Goal: Task Accomplishment & Management: Use online tool/utility

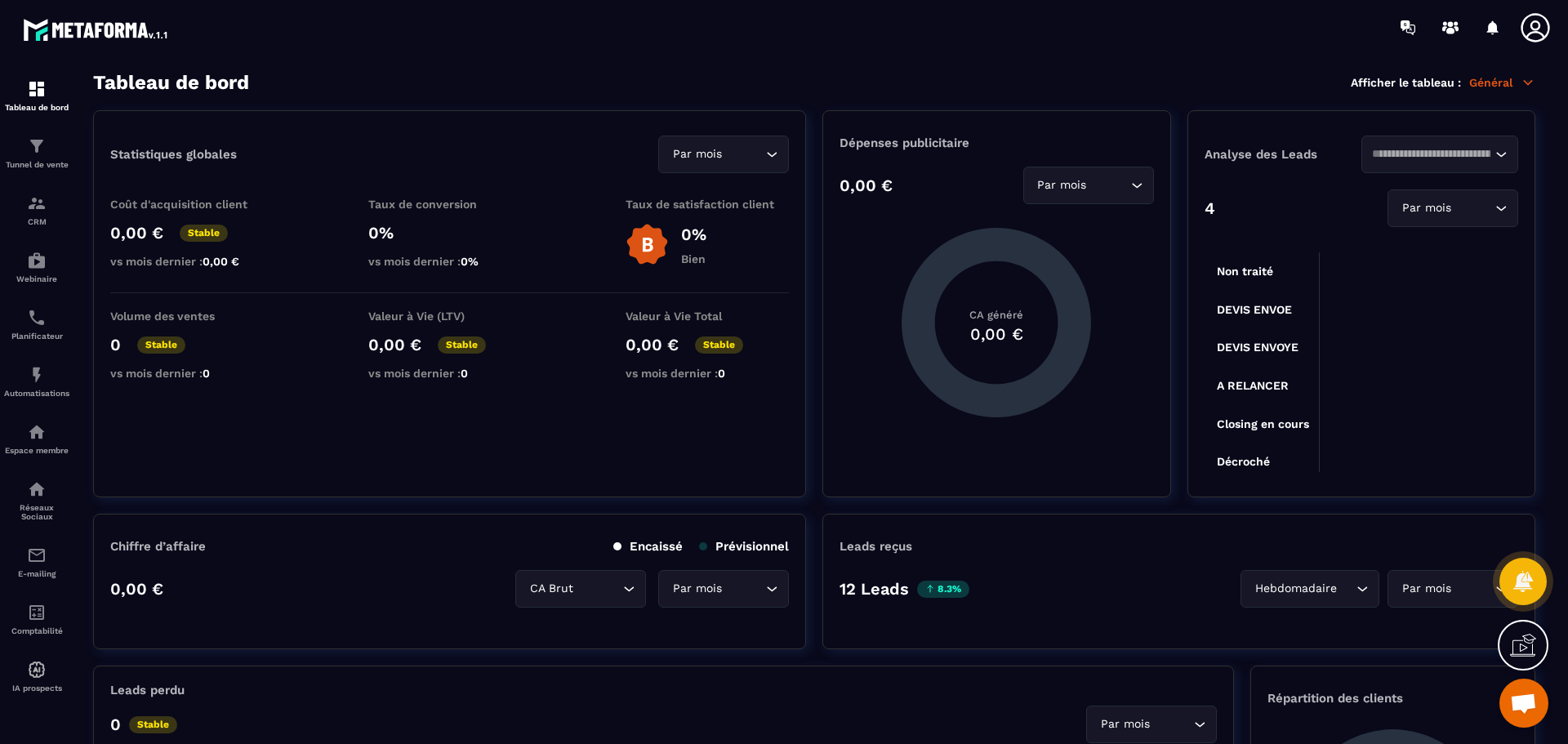
scroll to position [1128, 0]
click at [27, 216] on div "CRM" at bounding box center [36, 210] width 65 height 33
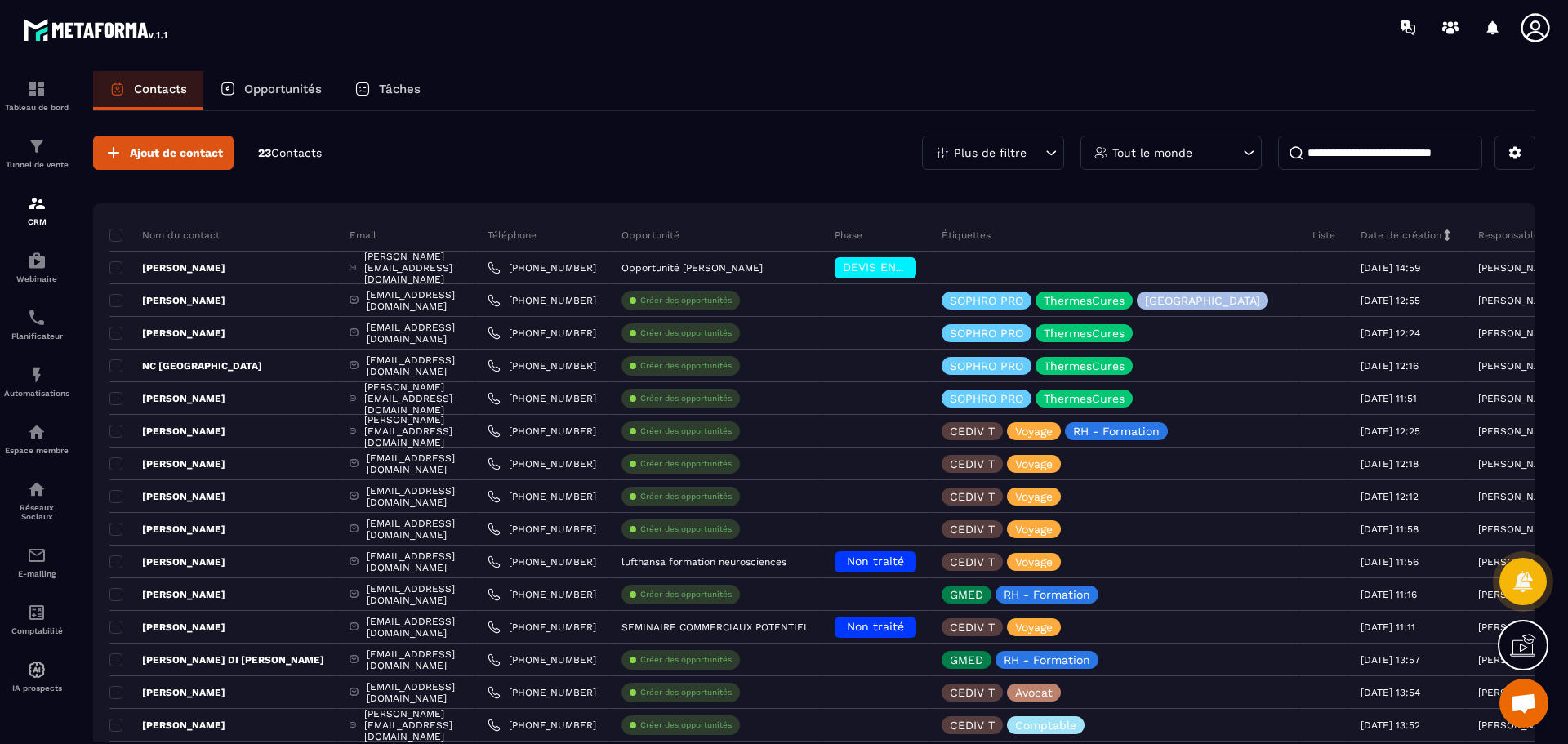
click at [965, 149] on p "Plus de filtre" at bounding box center [990, 152] width 72 height 11
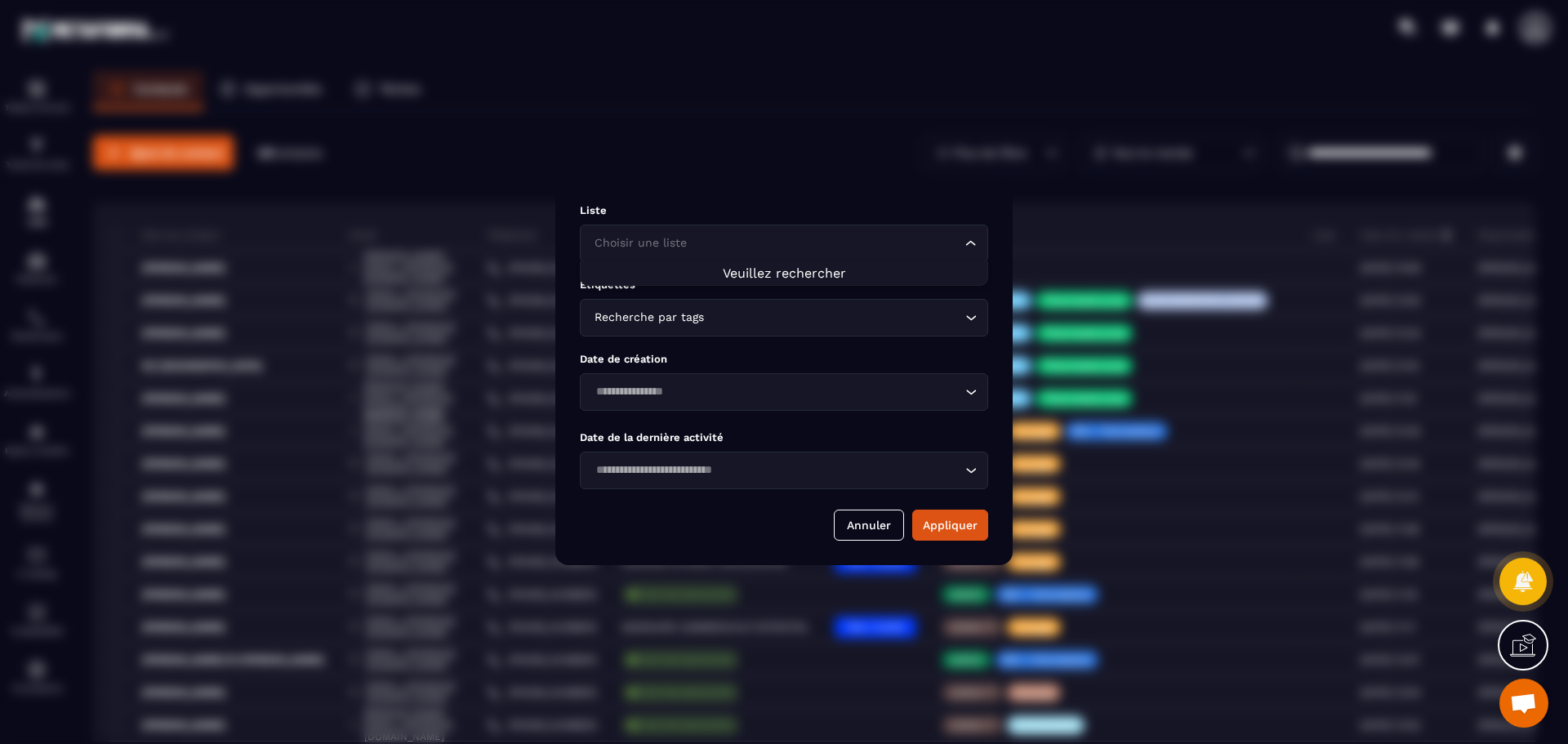
click at [721, 250] on input "Search for option" at bounding box center [775, 244] width 371 height 18
click at [777, 277] on span "Veuillez rechercher" at bounding box center [784, 273] width 124 height 16
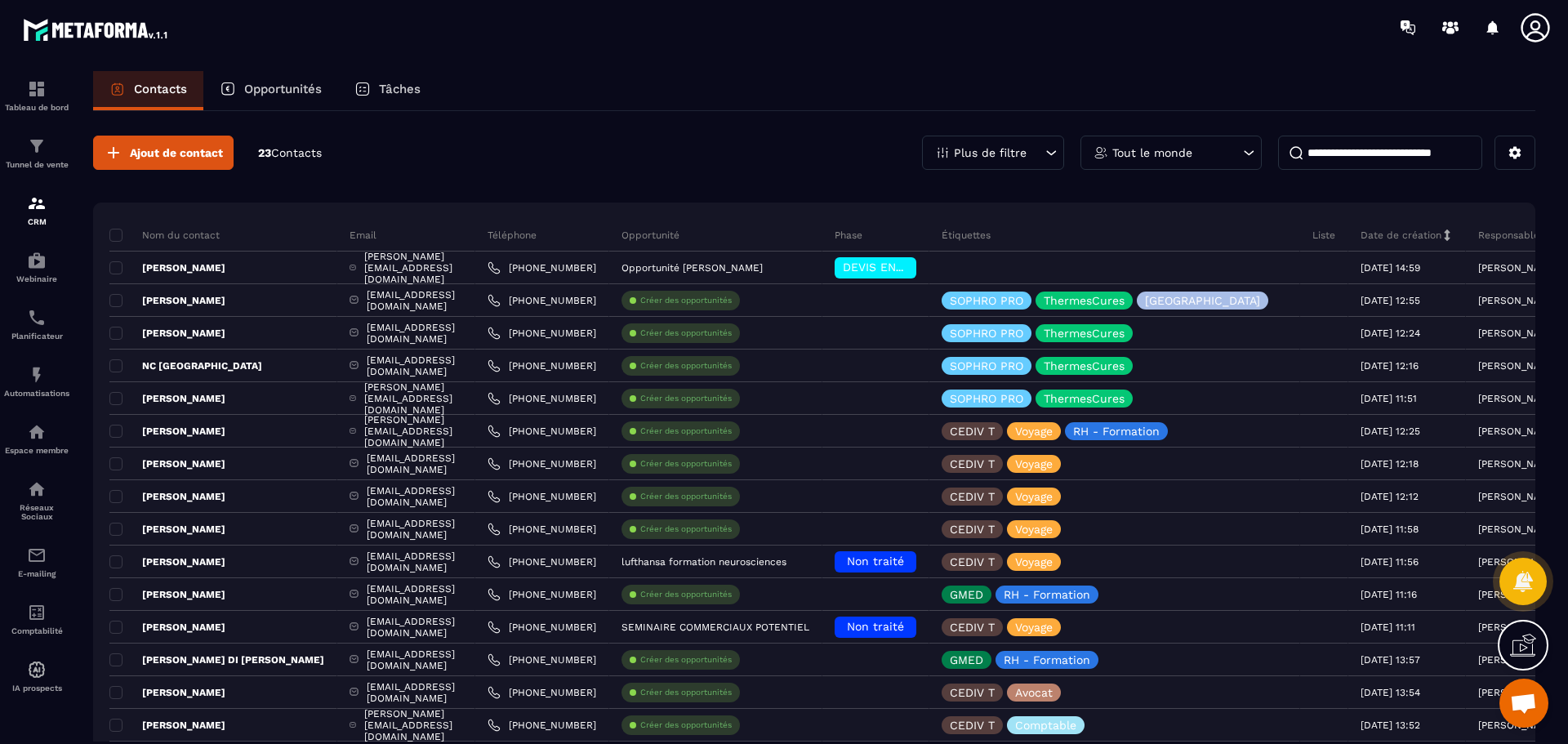
click at [1056, 160] on icon at bounding box center [1051, 153] width 16 height 16
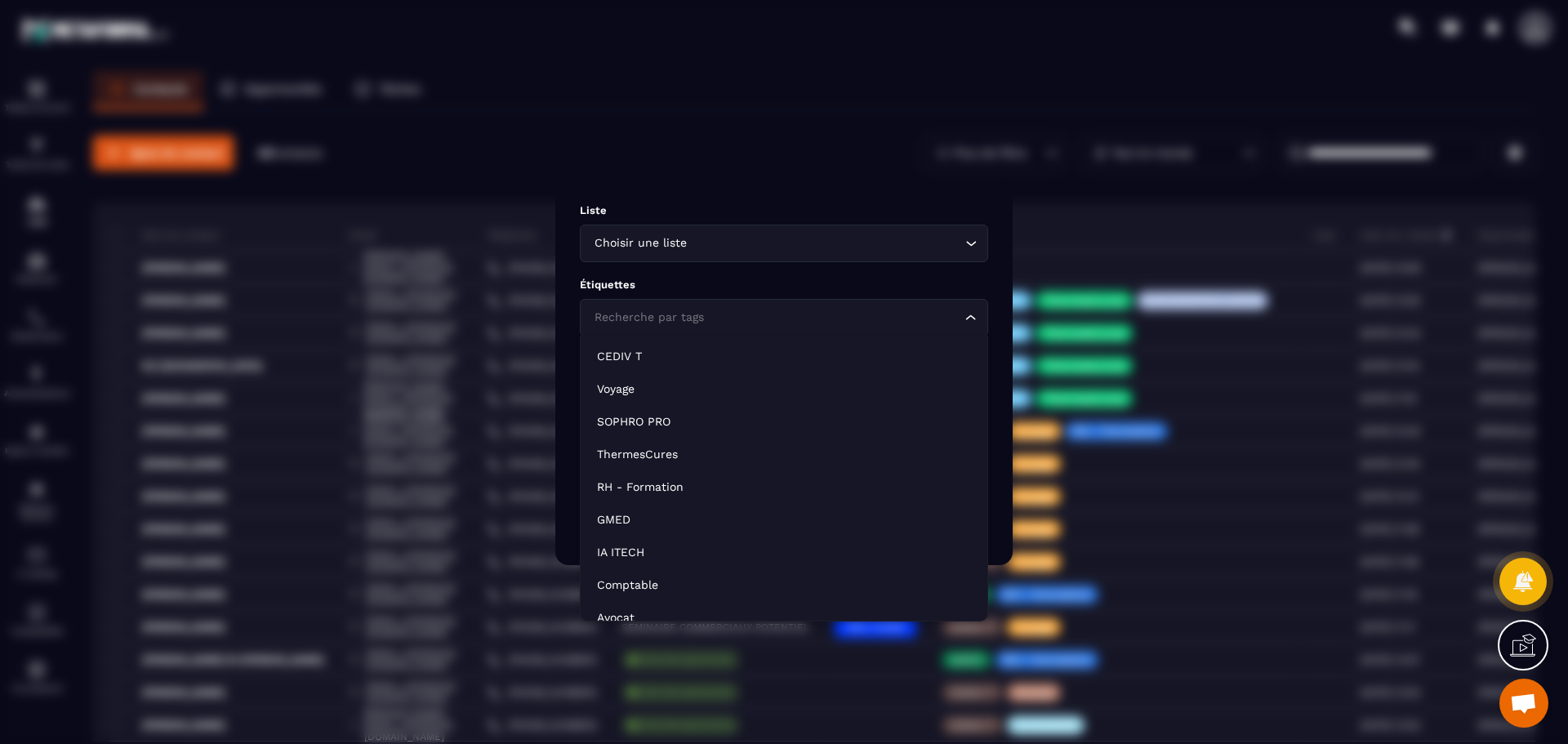
click at [971, 325] on icon "Search for option" at bounding box center [971, 318] width 16 height 16
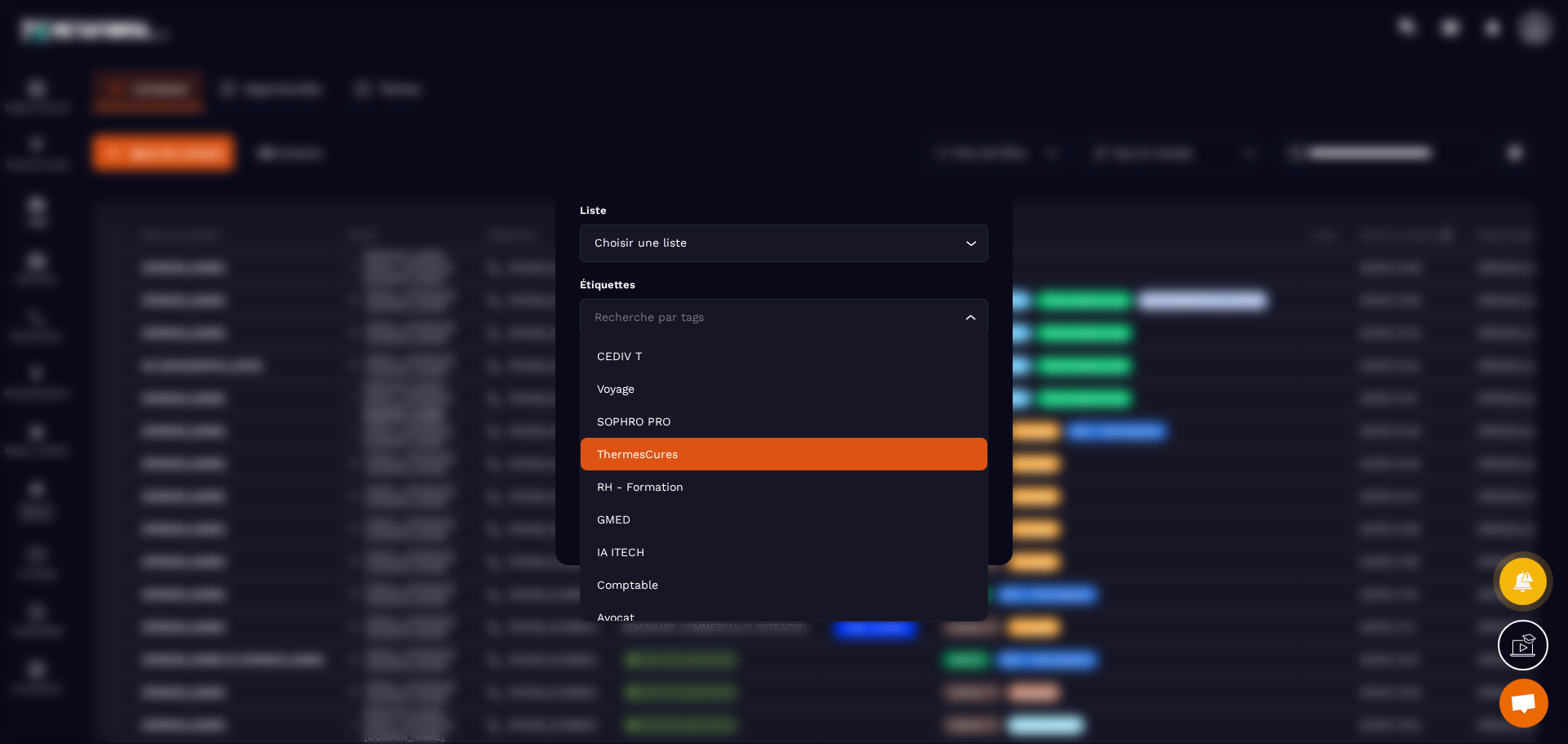
drag, startPoint x: 690, startPoint y: 422, endPoint x: 684, endPoint y: 461, distance: 39.5
click at [684, 461] on ul "CEDIV T Voyage SOPHRO PRO ThermesCures RH - Formation GMED IA ITECH Comptable A…" at bounding box center [784, 478] width 409 height 286
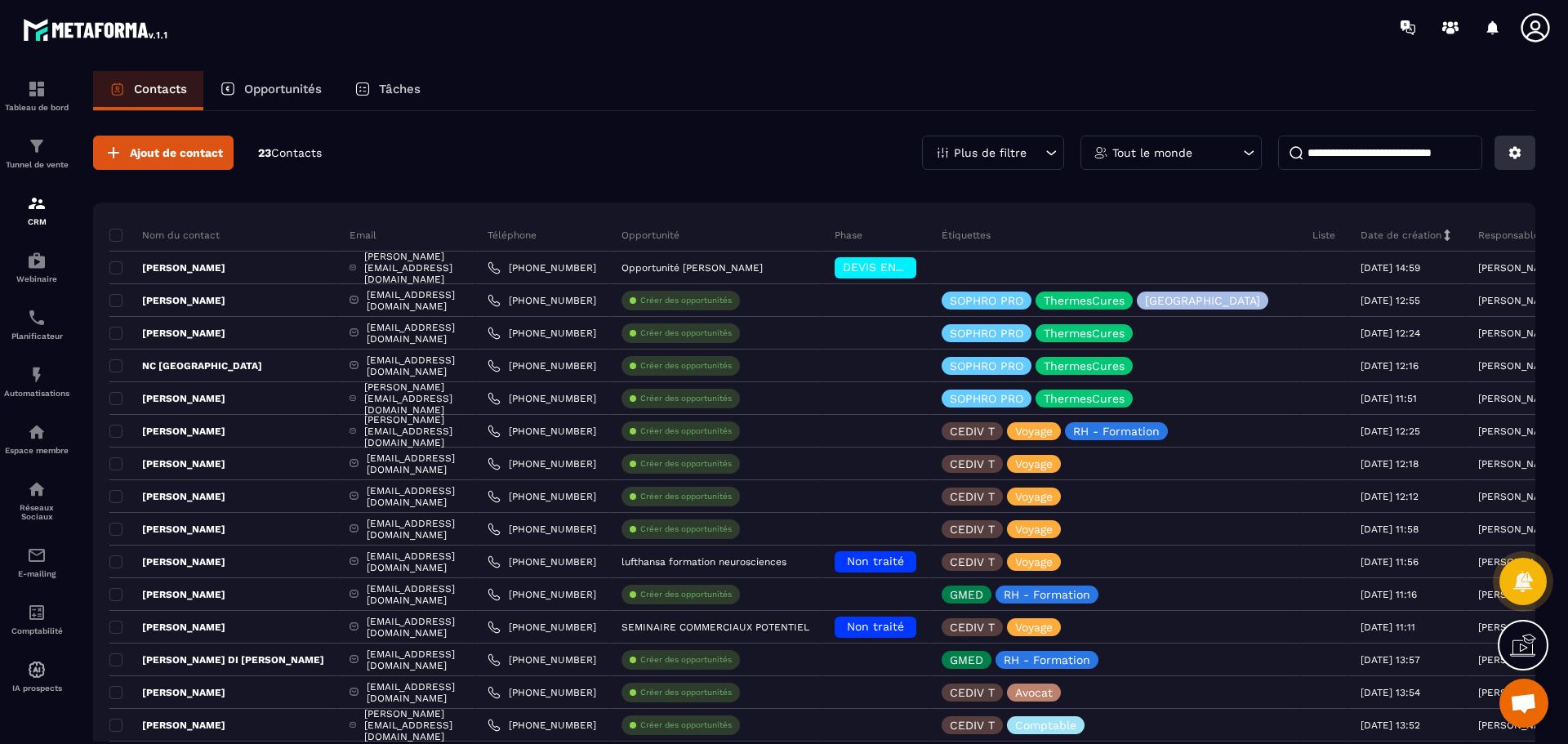
click at [1510, 159] on icon at bounding box center [1515, 153] width 15 height 15
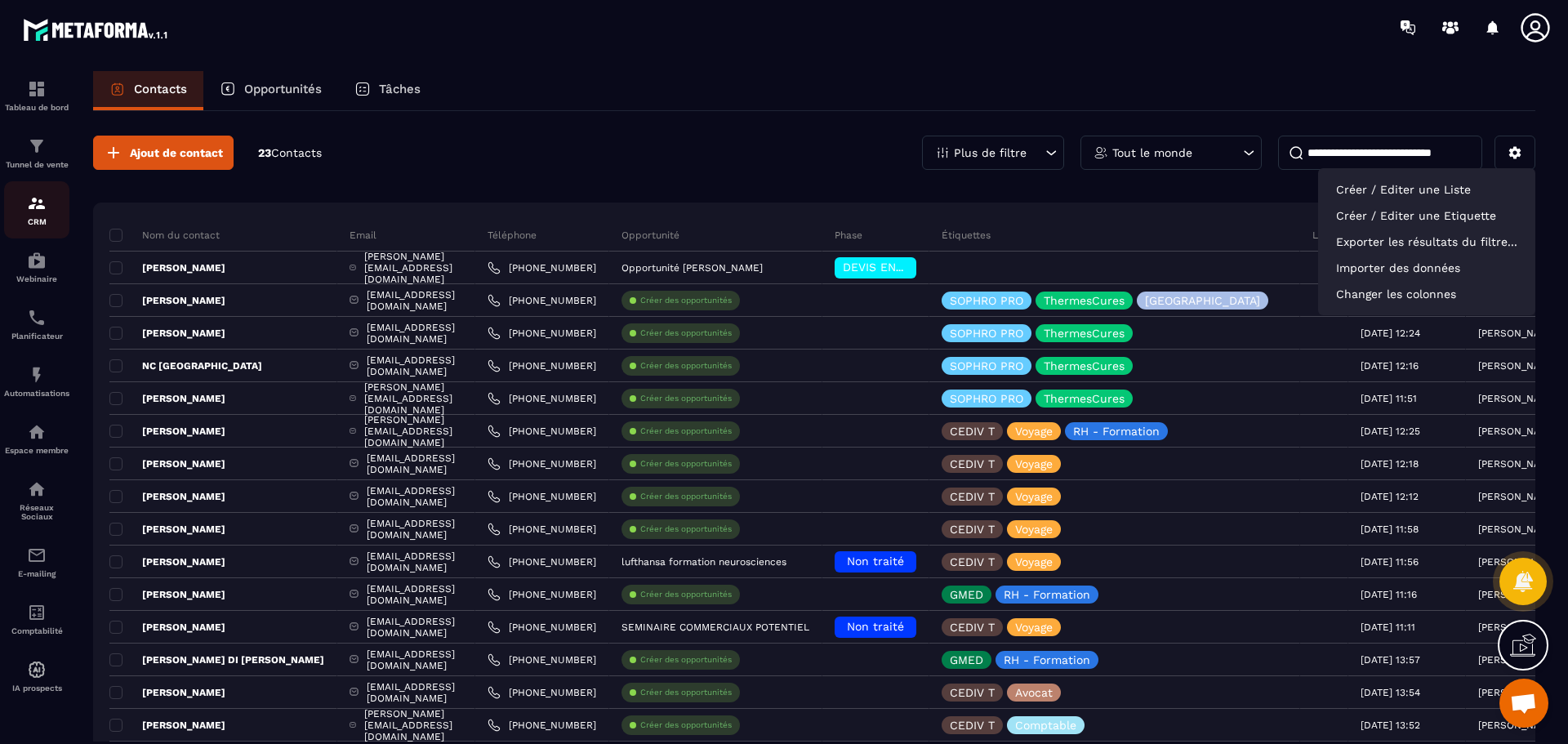
click at [32, 197] on img at bounding box center [36, 202] width 19 height 19
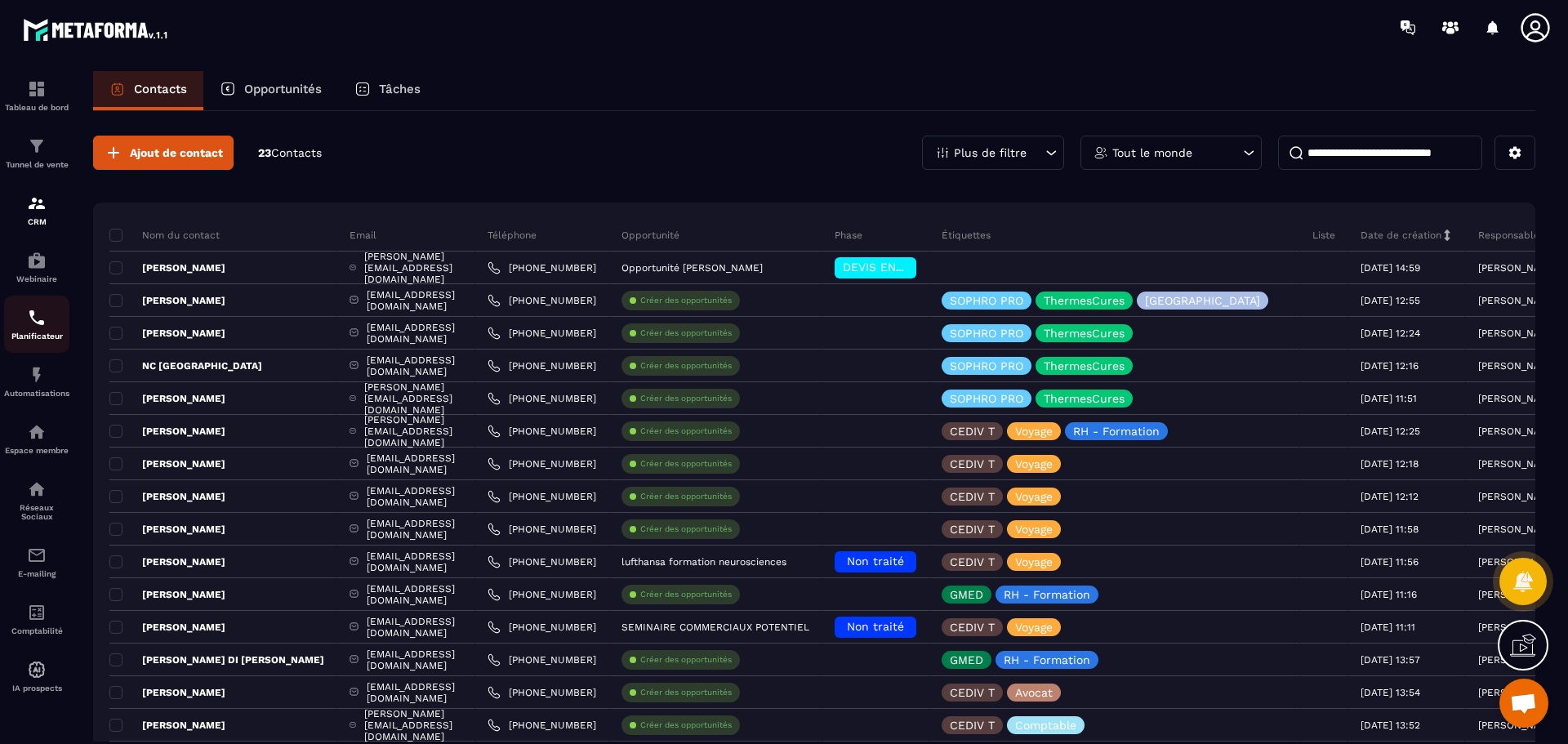
click at [37, 327] on div "Planificateur" at bounding box center [36, 324] width 65 height 33
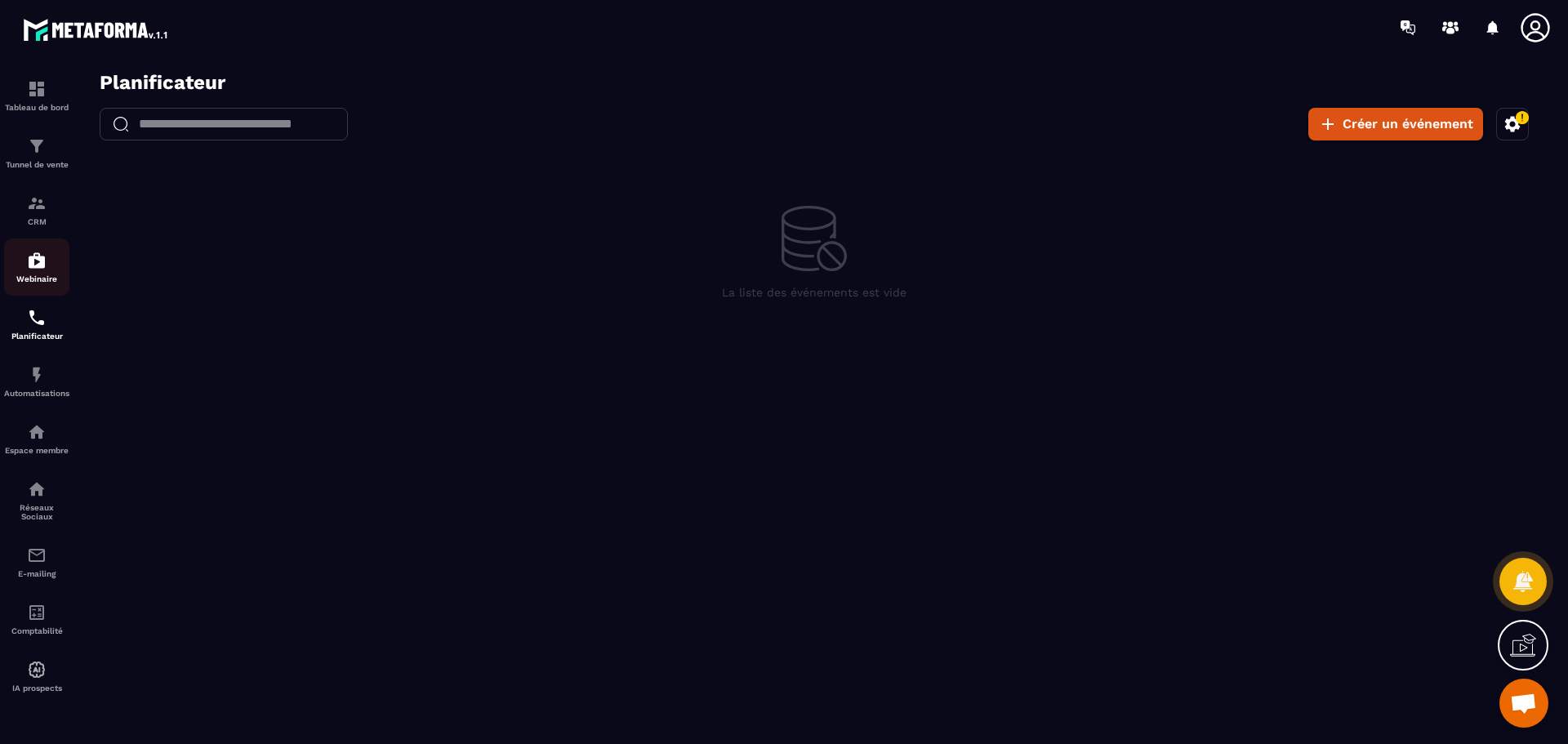
click at [29, 274] on div "Webinaire" at bounding box center [36, 268] width 65 height 33
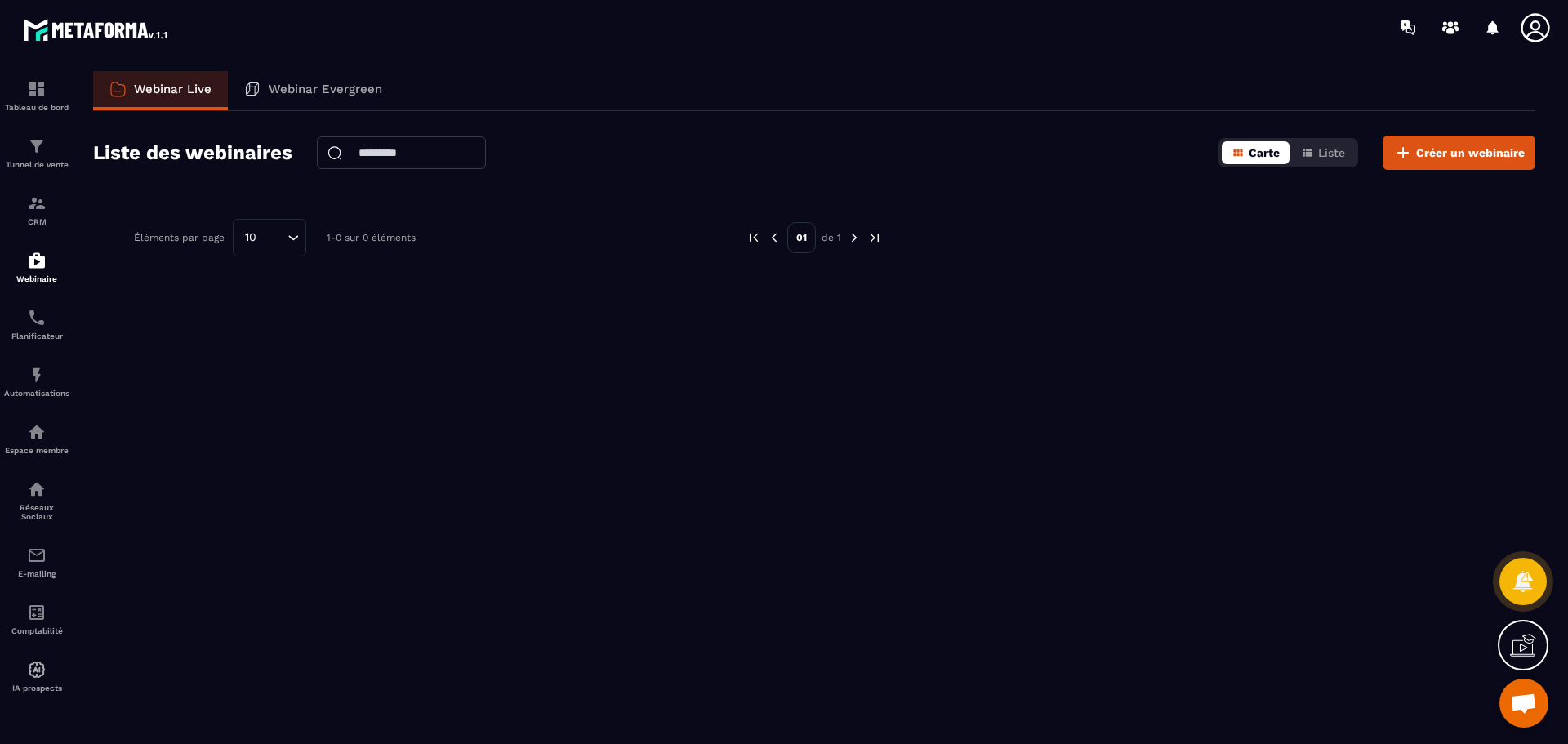
click at [1274, 148] on span "Carte" at bounding box center [1264, 153] width 31 height 13
click at [1406, 148] on icon at bounding box center [1402, 152] width 19 height 19
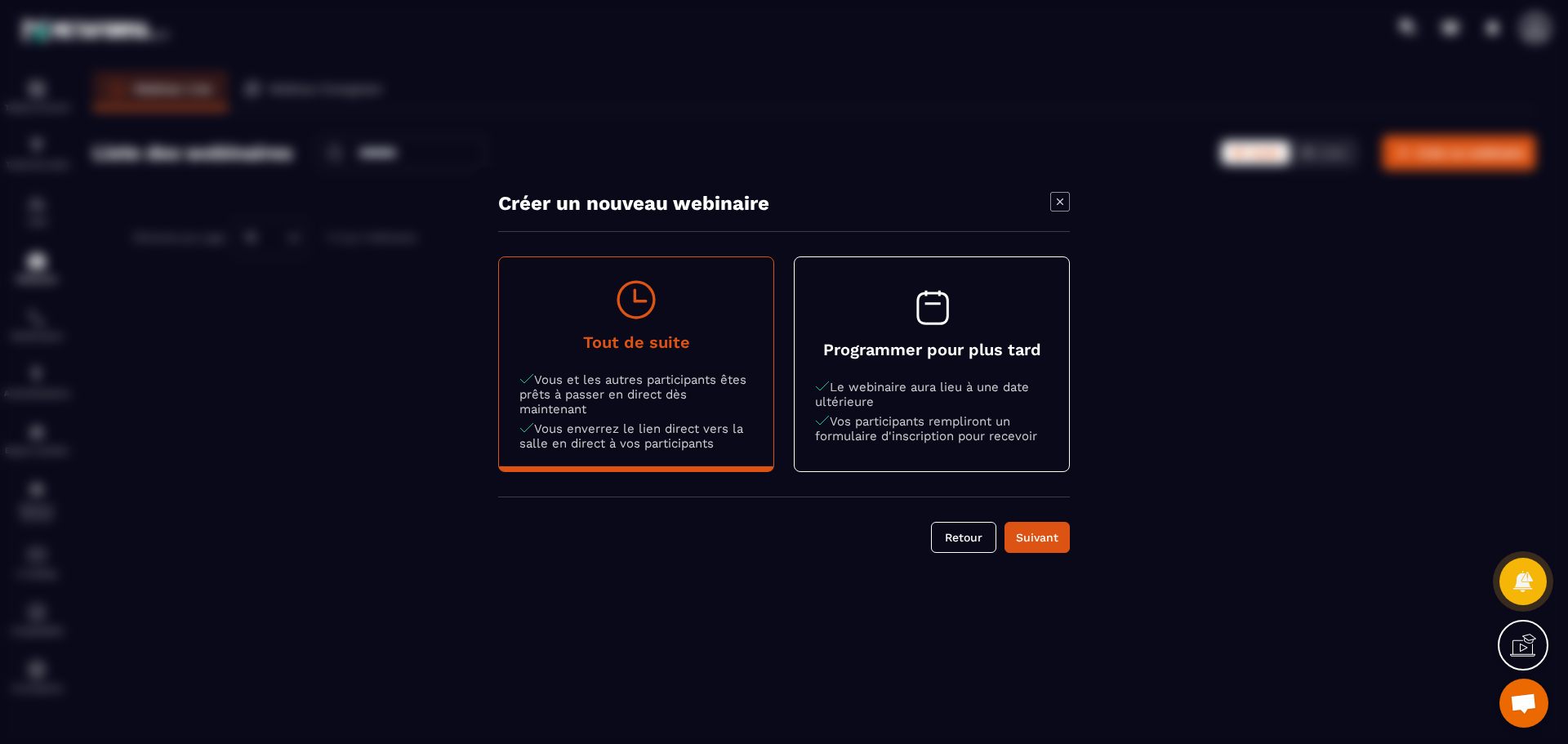
click at [449, 460] on div "Modal window" at bounding box center [784, 372] width 1568 height 744
click at [1068, 199] on icon "Modal window" at bounding box center [1059, 201] width 19 height 19
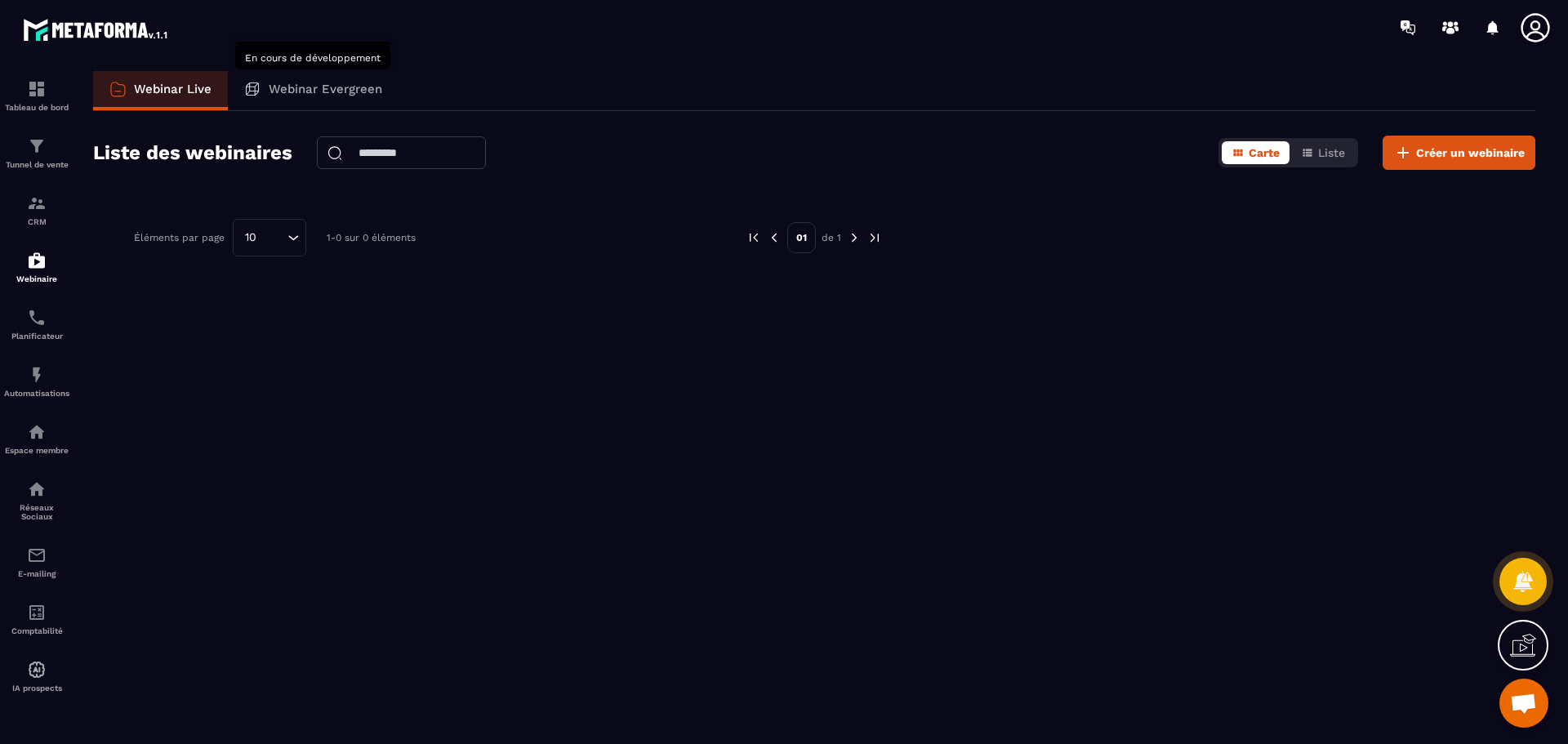
click at [312, 91] on p "Webinar Evergreen" at bounding box center [325, 89] width 114 height 15
click at [276, 92] on p "Webinar Evergreen" at bounding box center [325, 89] width 114 height 15
click at [307, 83] on p "Webinar Evergreen" at bounding box center [325, 89] width 114 height 15
click at [42, 221] on p "CRM" at bounding box center [36, 222] width 65 height 9
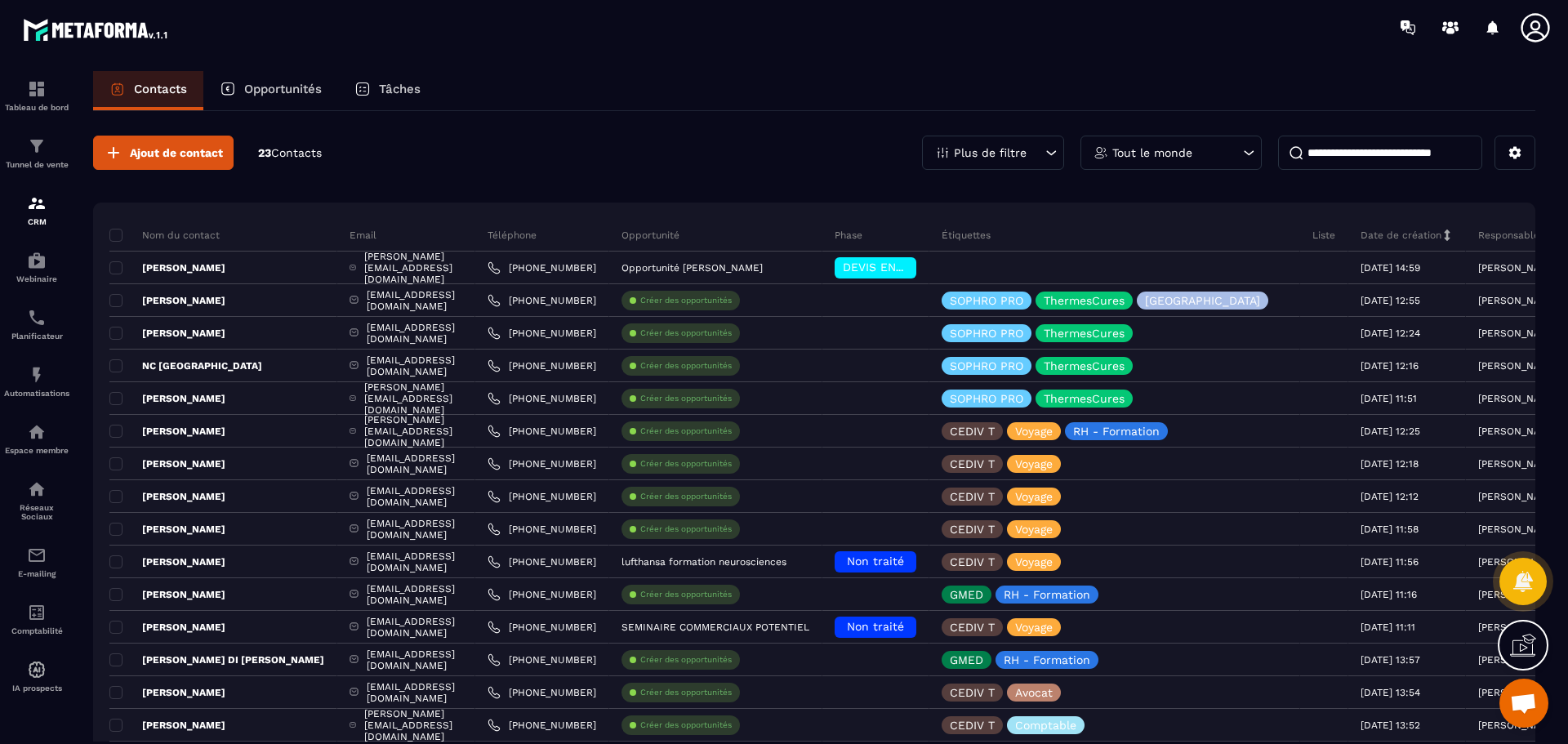
click at [411, 92] on p "Tâches" at bounding box center [399, 89] width 41 height 15
click at [403, 86] on p "Tâches" at bounding box center [399, 89] width 41 height 15
click at [361, 93] on icon at bounding box center [363, 89] width 16 height 16
click at [41, 336] on p "Planificateur" at bounding box center [36, 336] width 65 height 9
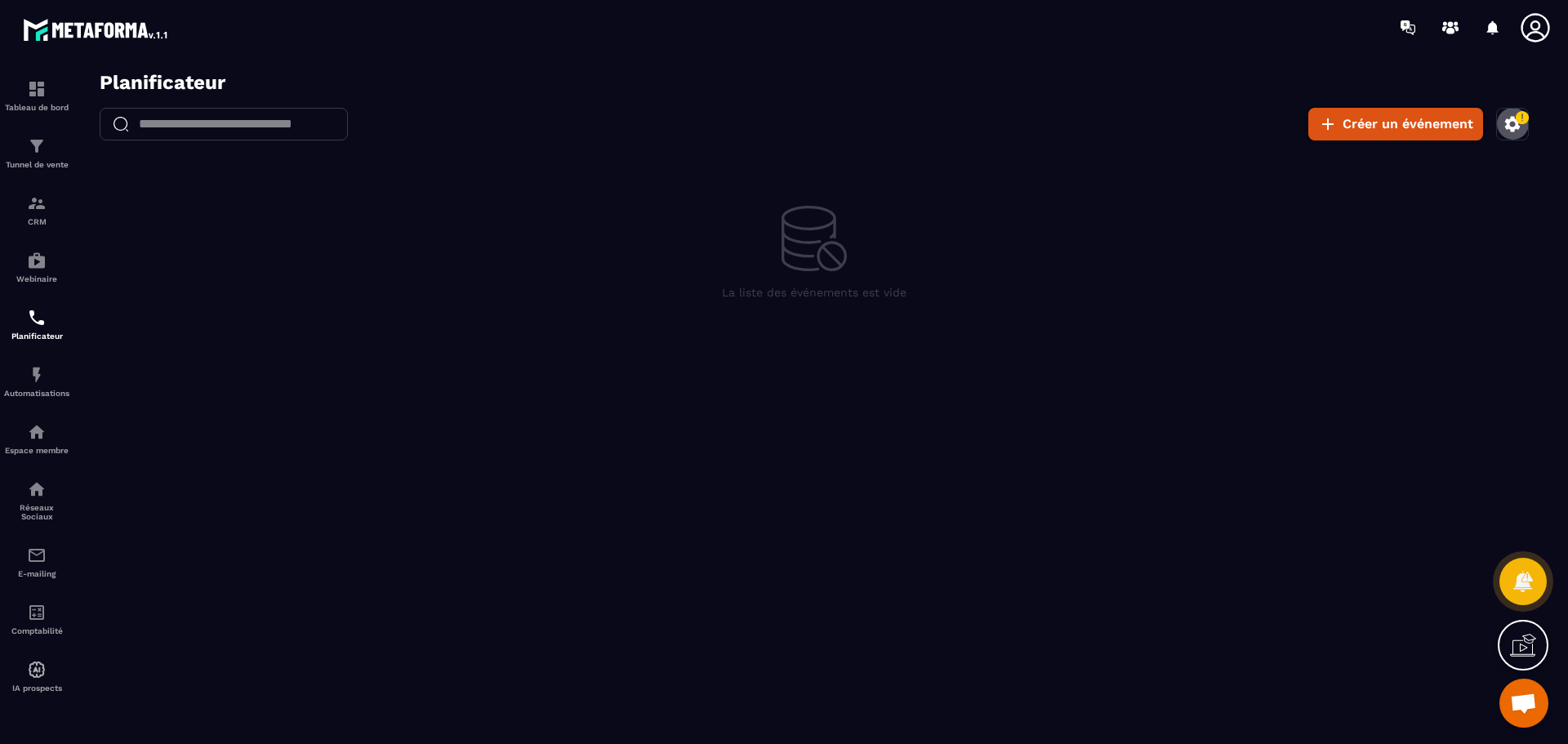
click at [1523, 120] on icon "button" at bounding box center [1522, 117] width 13 height 13
click at [1521, 645] on icon at bounding box center [1523, 645] width 27 height 27
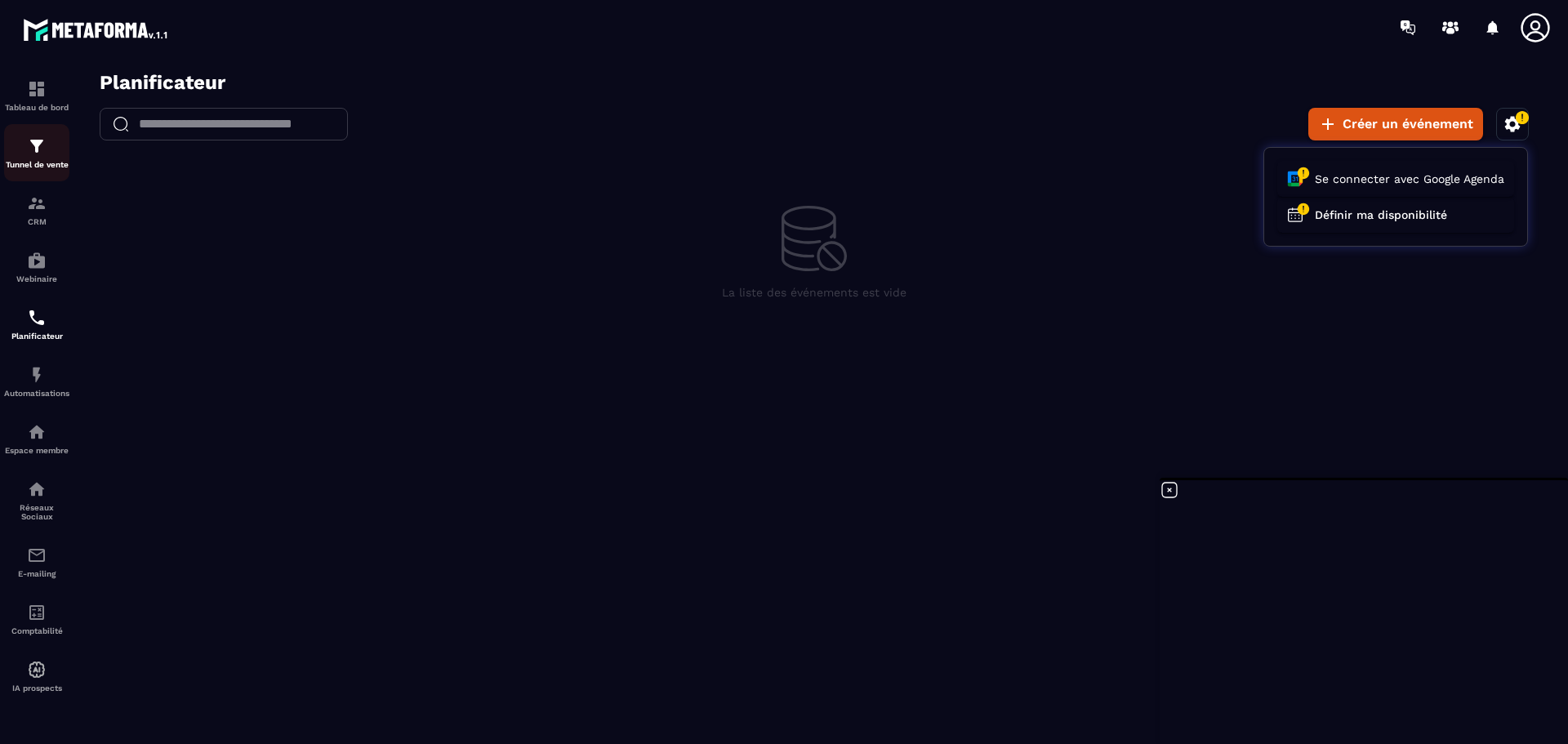
click at [35, 150] on img at bounding box center [36, 146] width 19 height 19
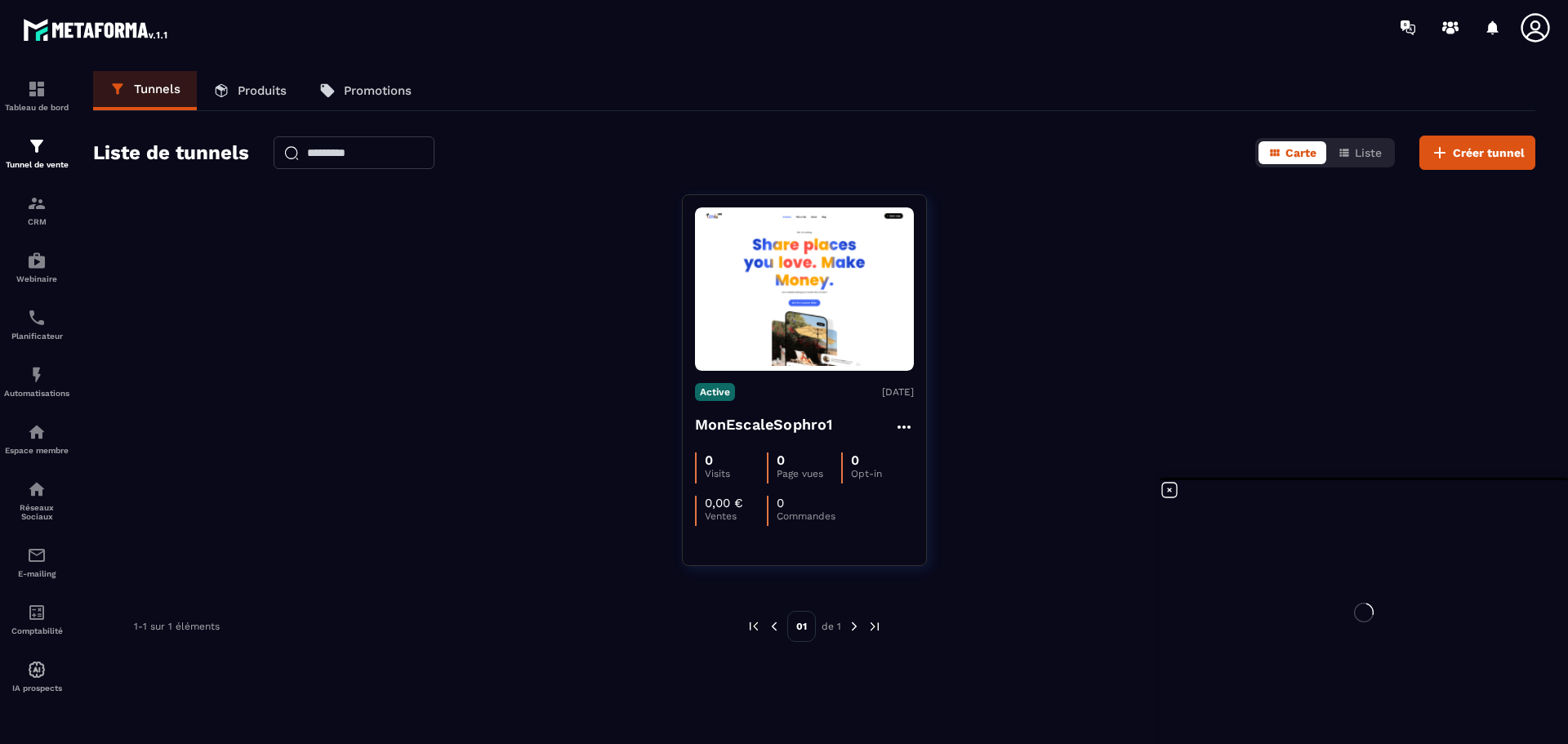
click at [1168, 492] on div at bounding box center [1364, 612] width 409 height 264
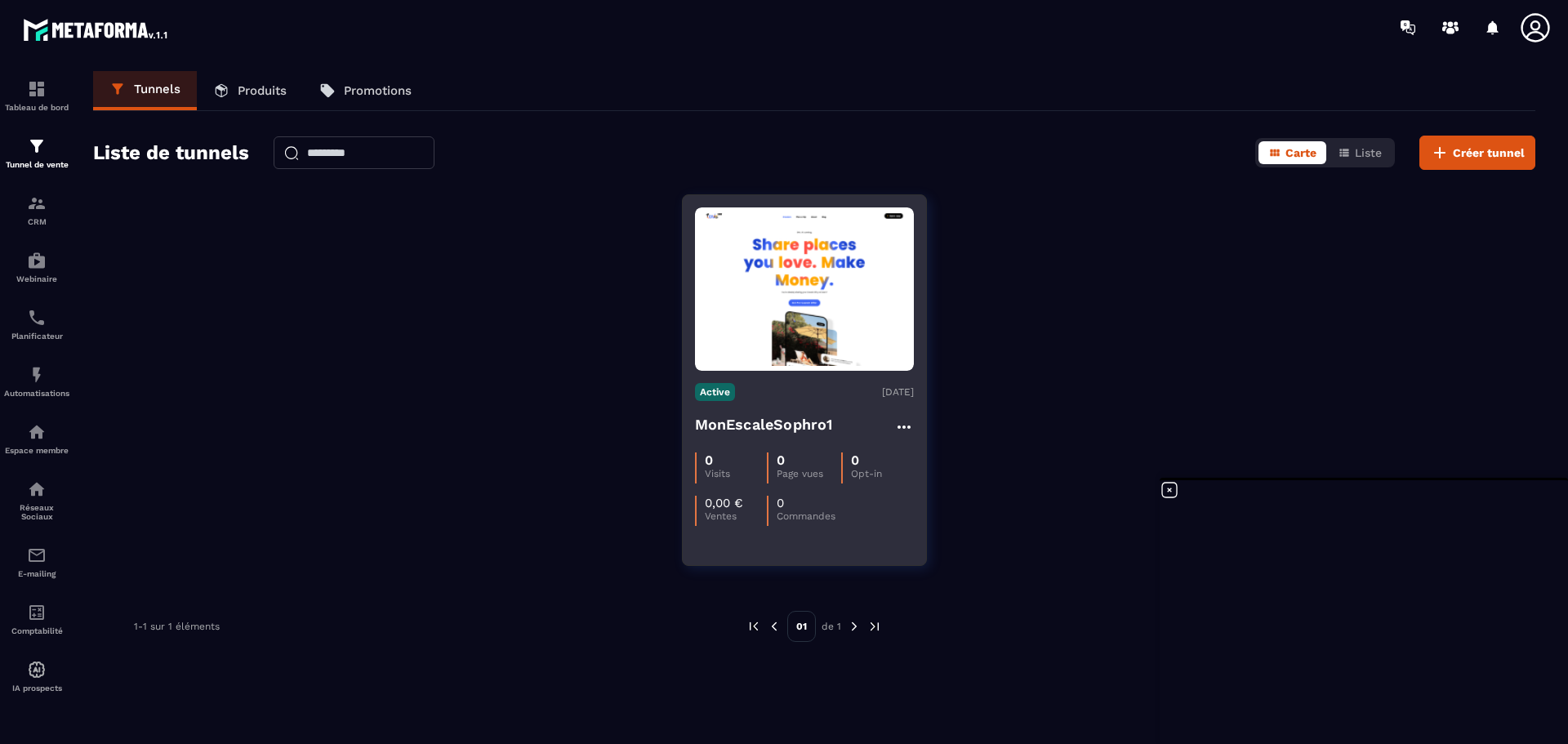
click at [856, 326] on img at bounding box center [804, 290] width 219 height 154
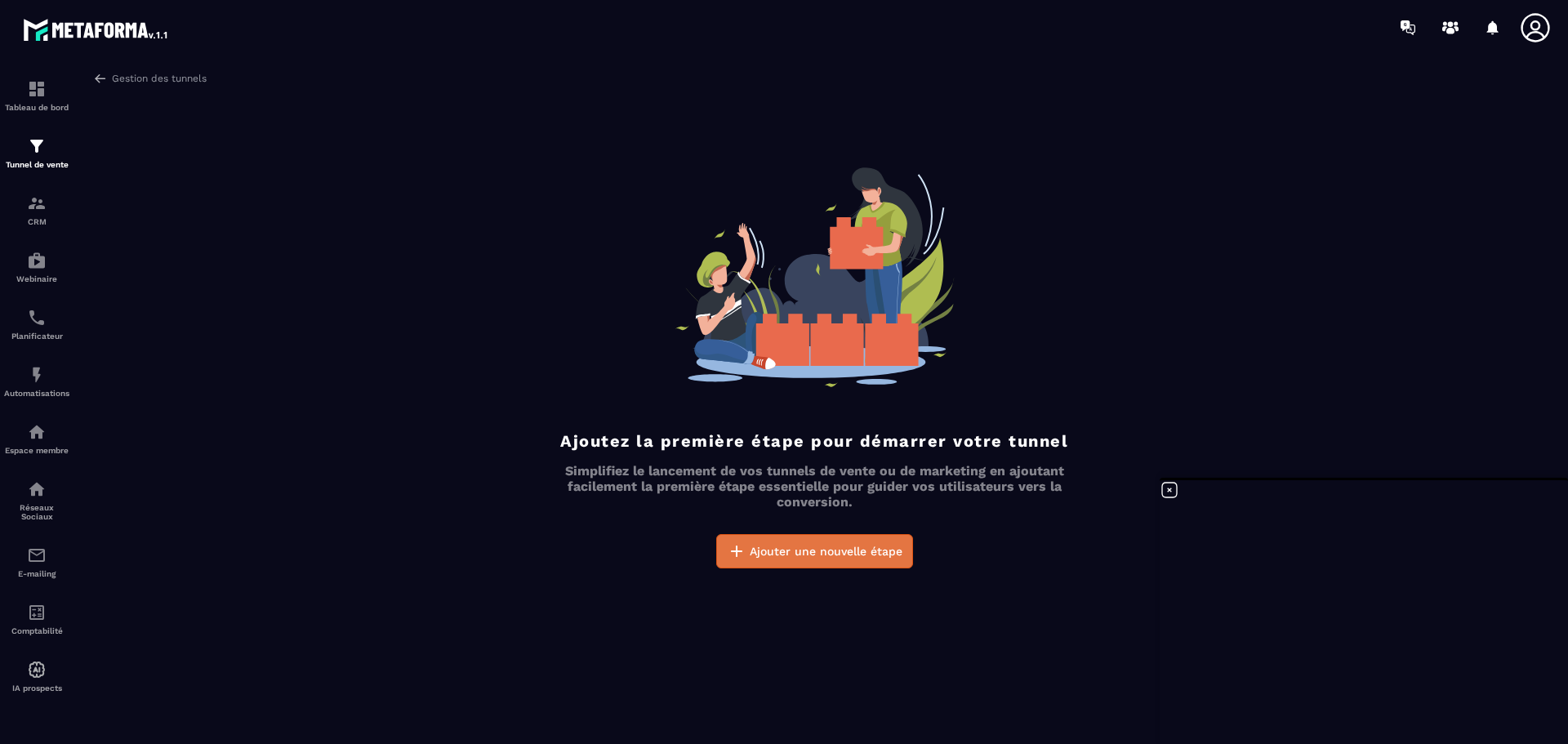
click at [856, 558] on span "Ajouter une nouvelle étape" at bounding box center [826, 552] width 153 height 16
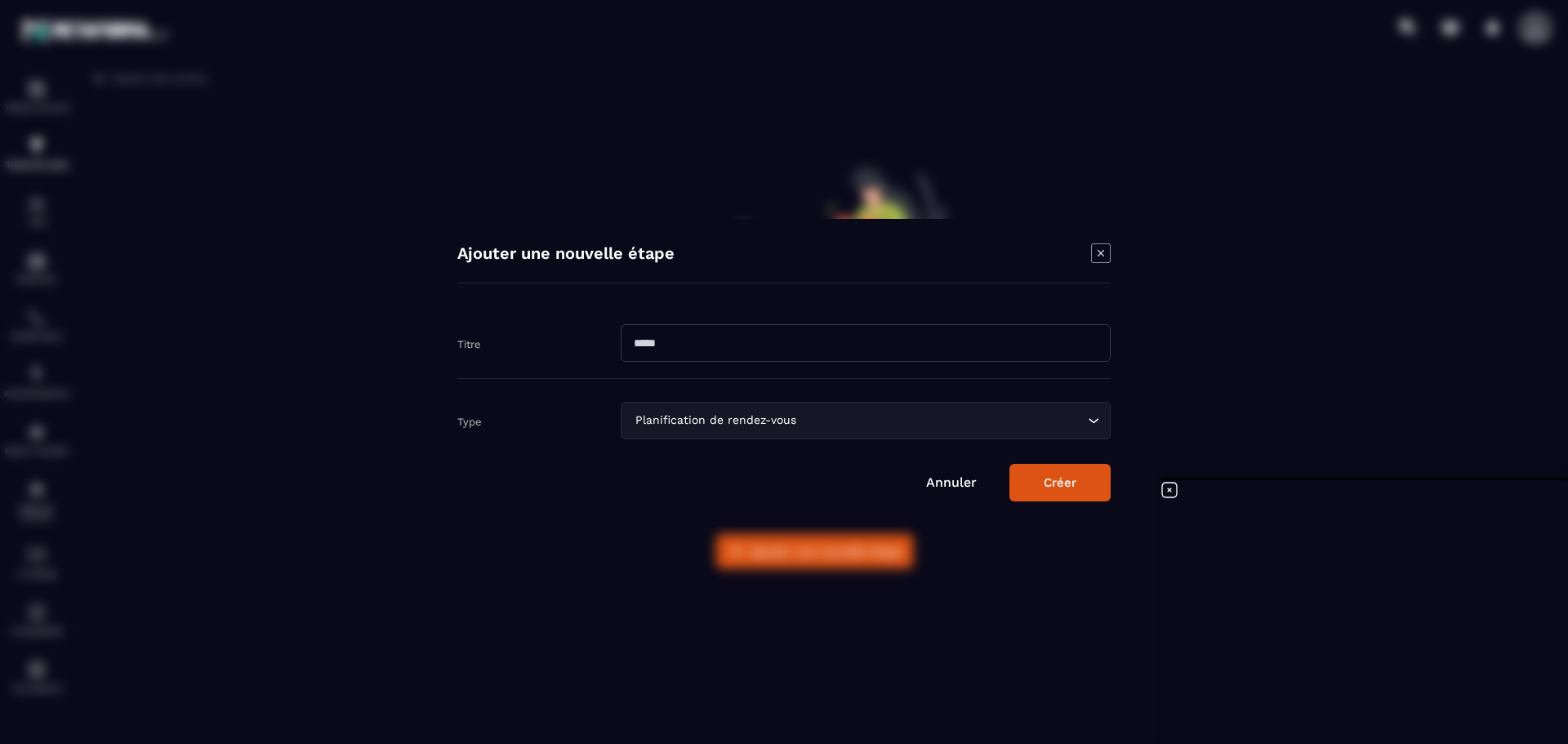
click at [698, 334] on input "Modal window" at bounding box center [865, 343] width 490 height 38
click at [1102, 250] on icon "Modal window" at bounding box center [1100, 253] width 19 height 19
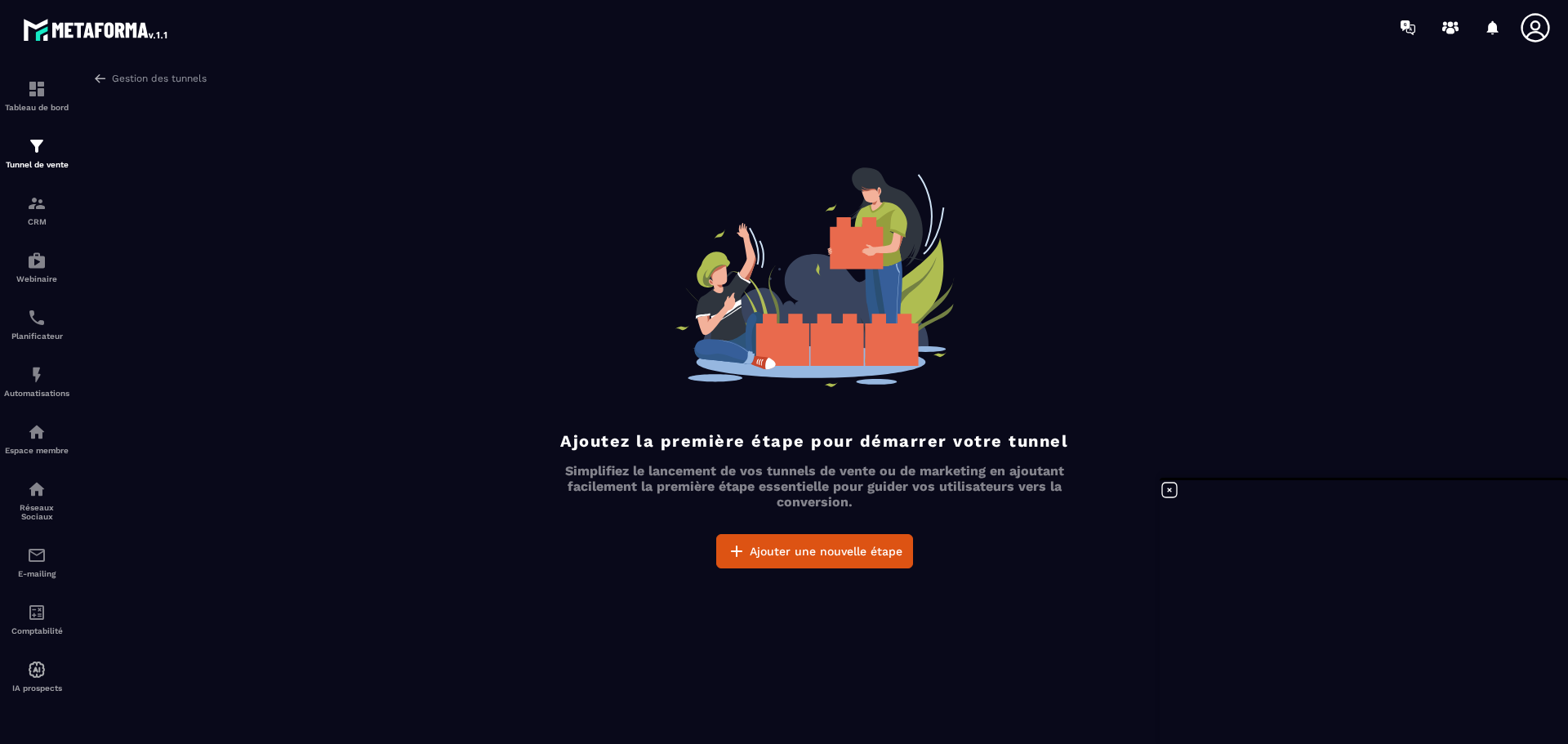
click at [101, 86] on div "Gestion des tunnels Ajoutez la première étape pour démarrer votre tunnel Simpli…" at bounding box center [814, 404] width 1475 height 666
click at [101, 73] on img at bounding box center [101, 79] width 15 height 15
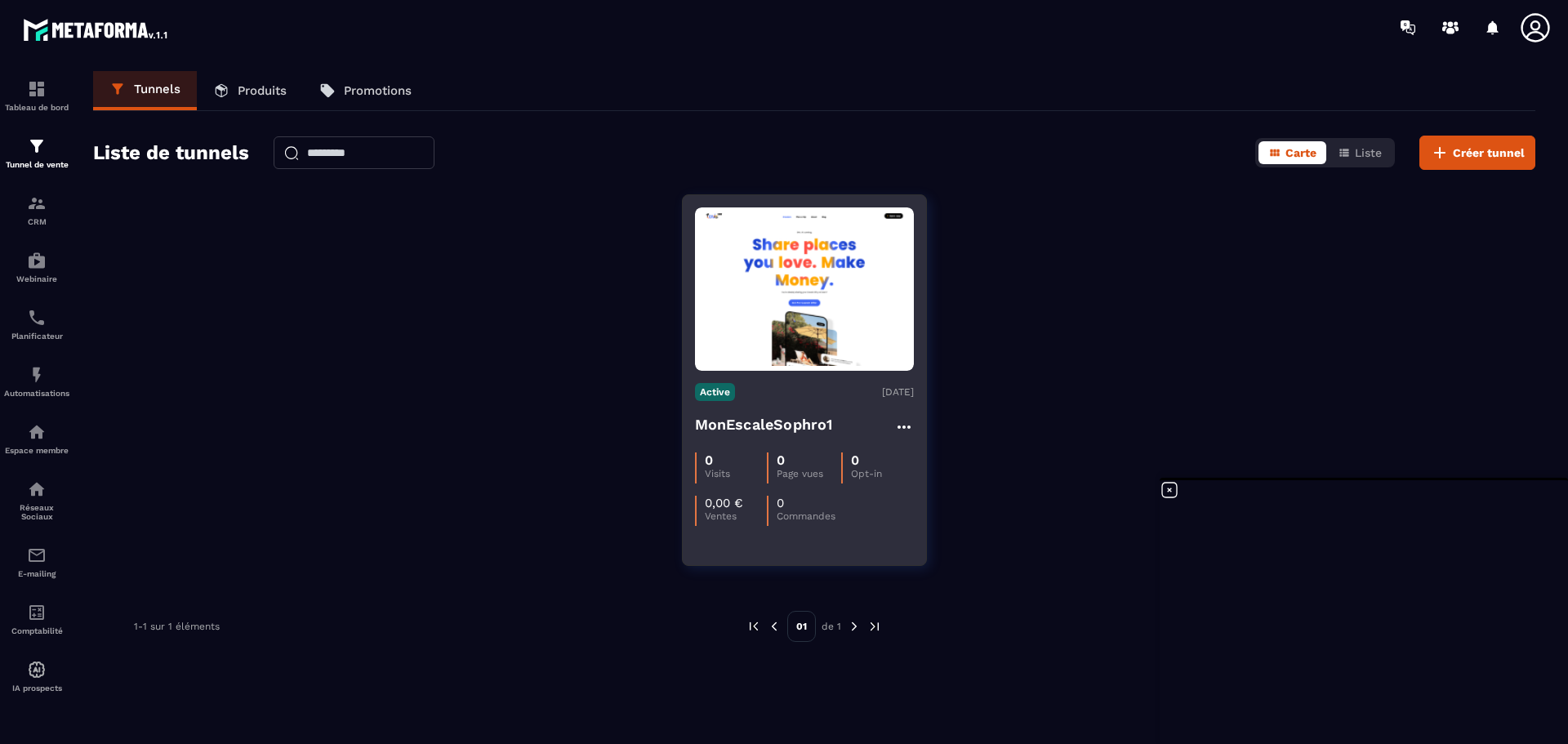
drag, startPoint x: 859, startPoint y: 232, endPoint x: 877, endPoint y: 515, distance: 283.6
click at [877, 515] on div "0 Visits 0 Page vues 0 Opt-in 0,00 € Ventes 0 Commandes" at bounding box center [804, 483] width 219 height 86
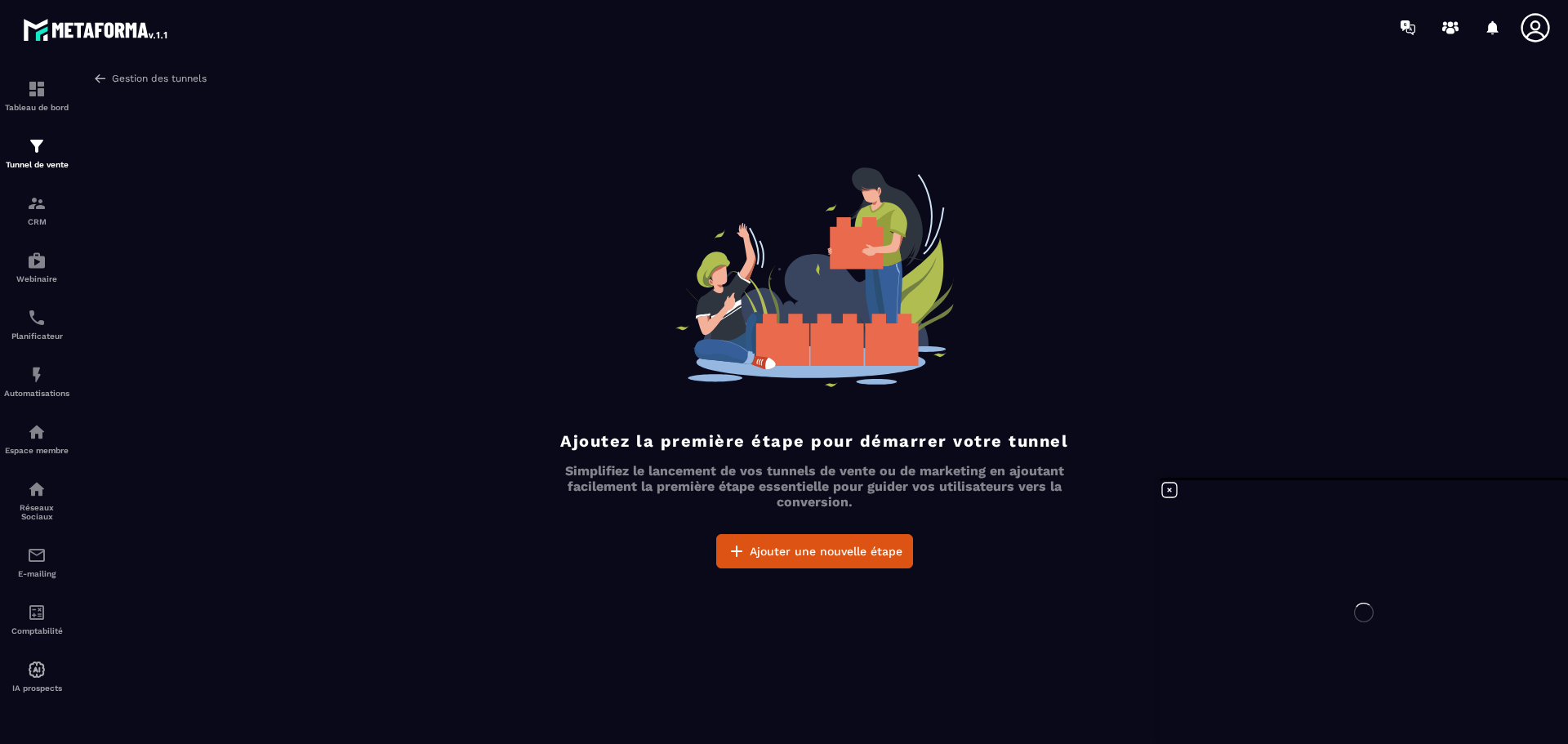
click at [107, 77] on img at bounding box center [101, 79] width 15 height 15
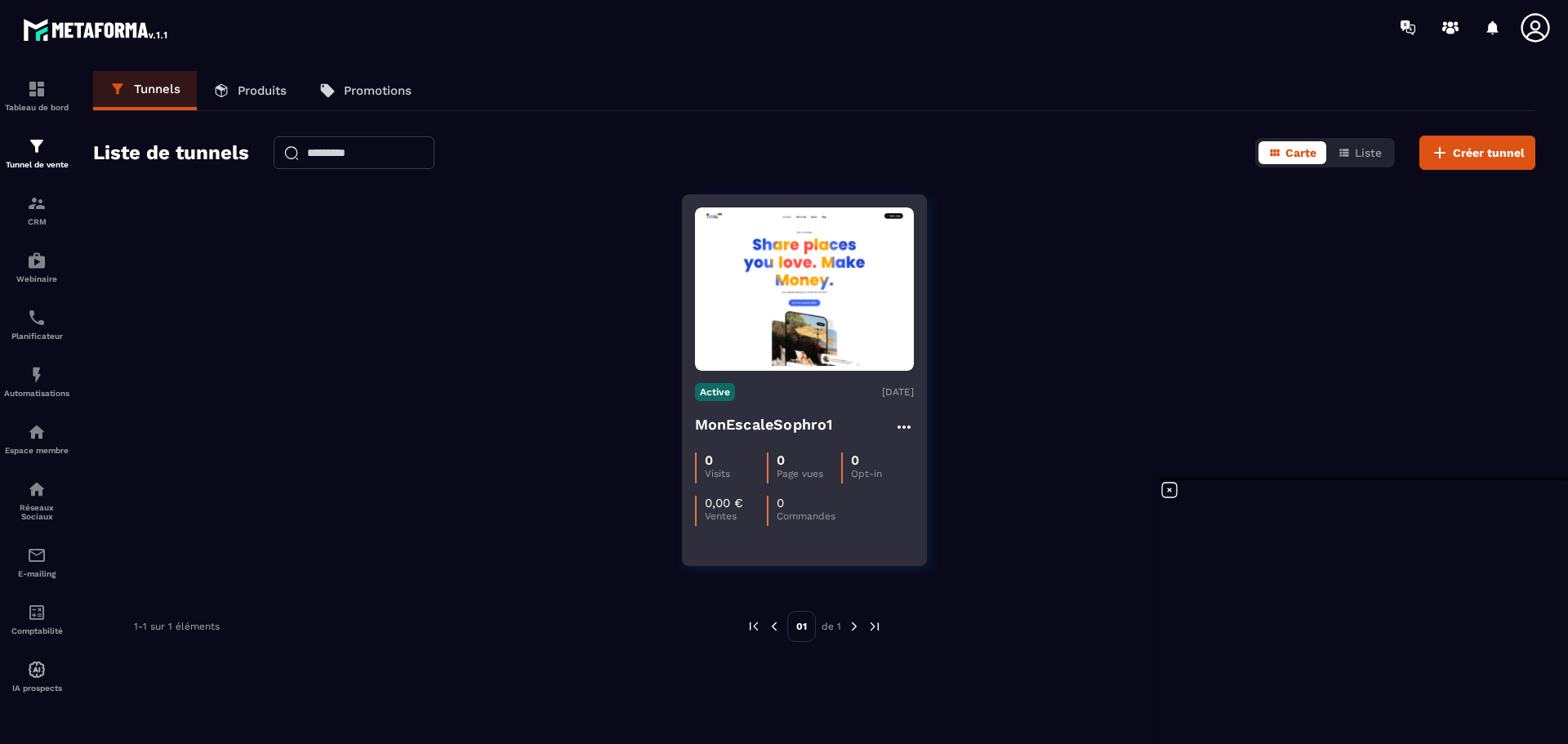
click at [909, 423] on icon at bounding box center [904, 426] width 19 height 19
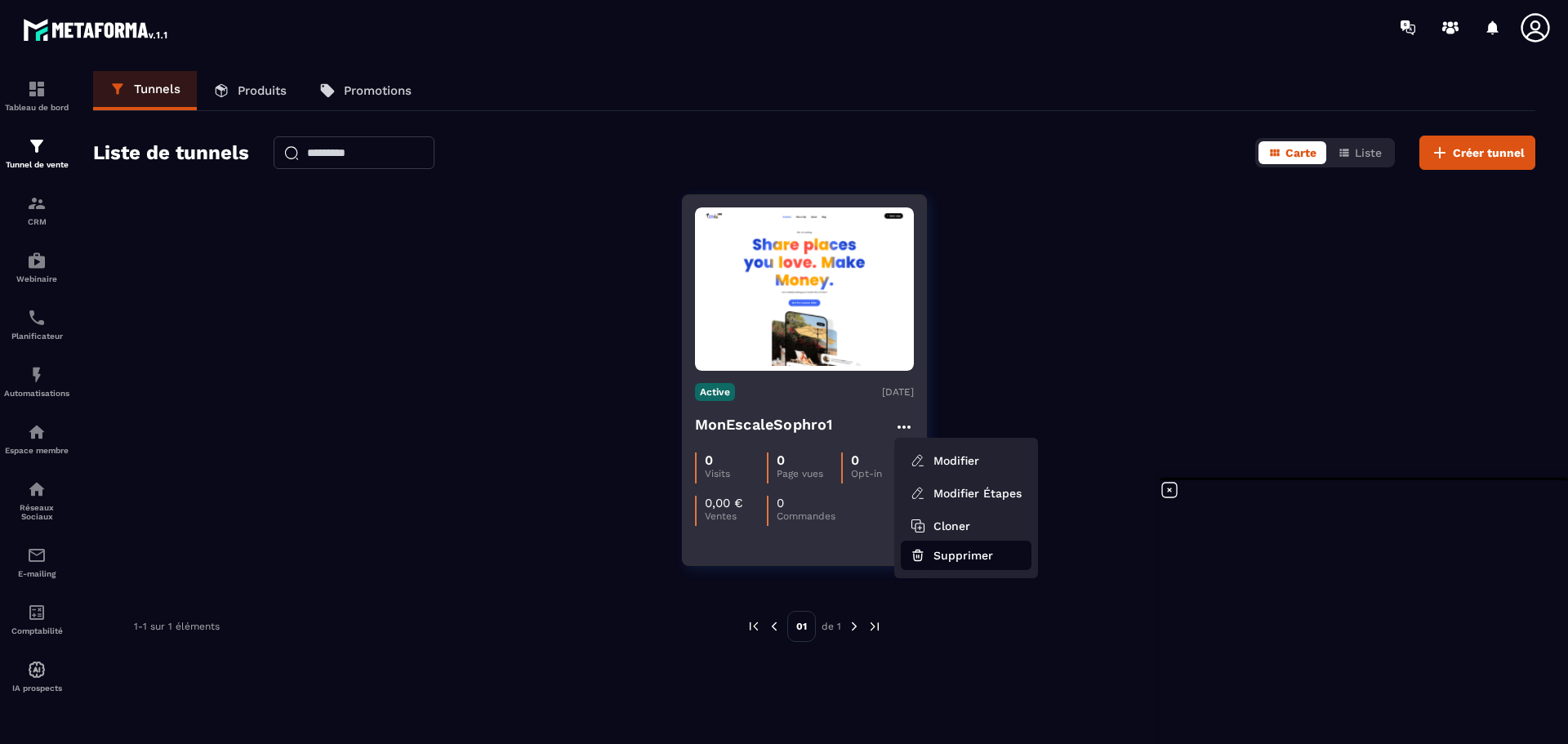
click at [956, 558] on button "Supprimer" at bounding box center [966, 555] width 131 height 29
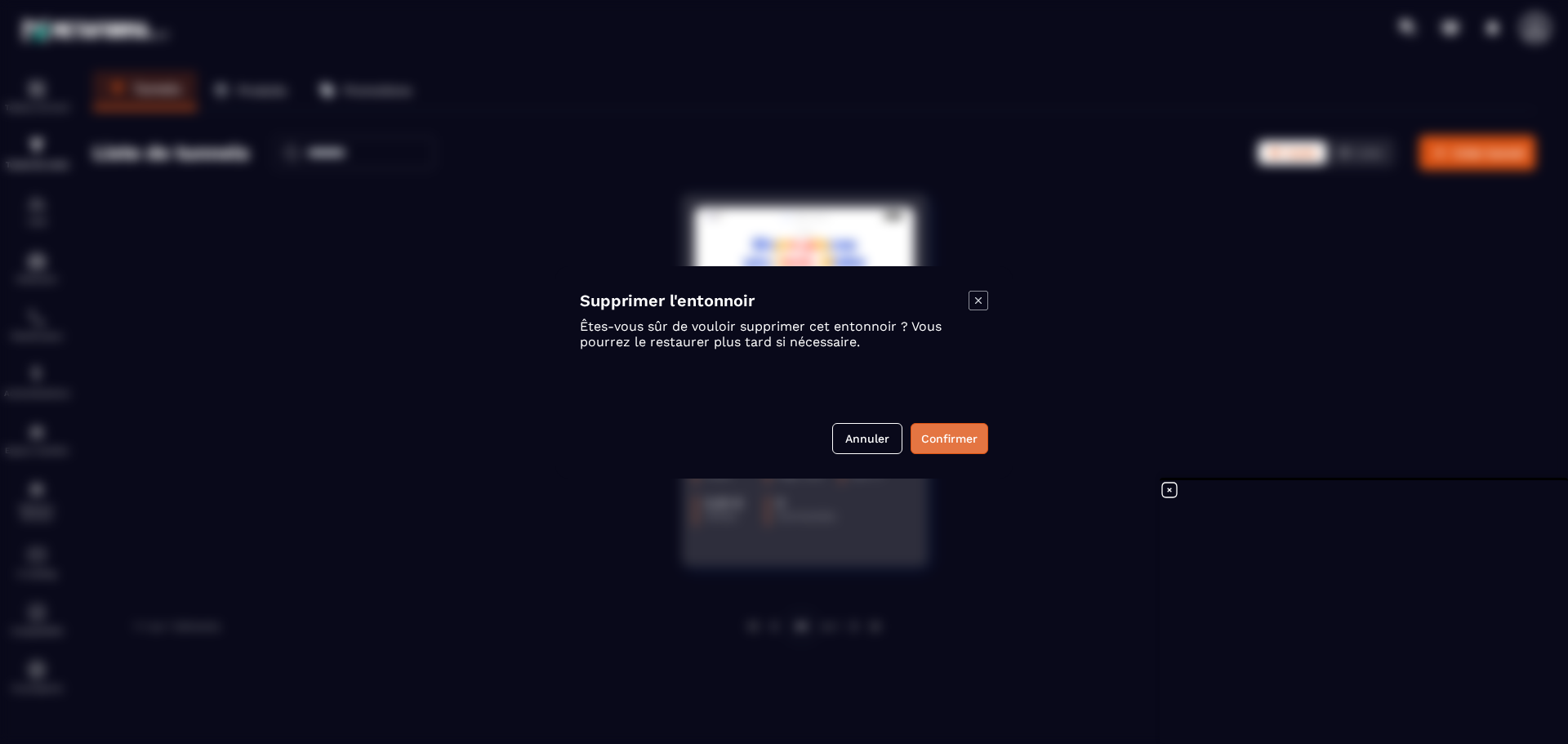
click at [959, 445] on button "Confirmer" at bounding box center [949, 439] width 78 height 31
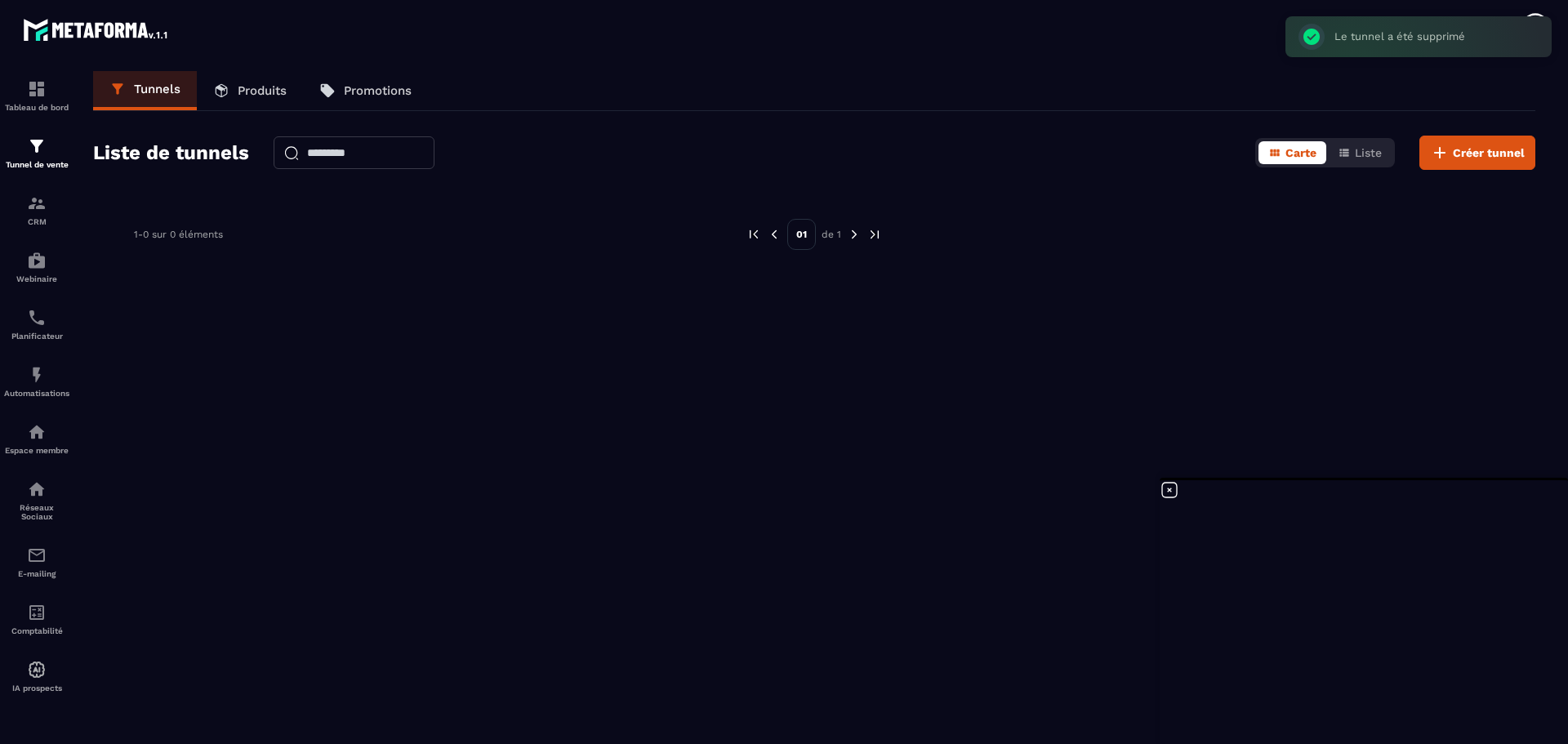
click at [241, 92] on p "Produits" at bounding box center [261, 91] width 49 height 15
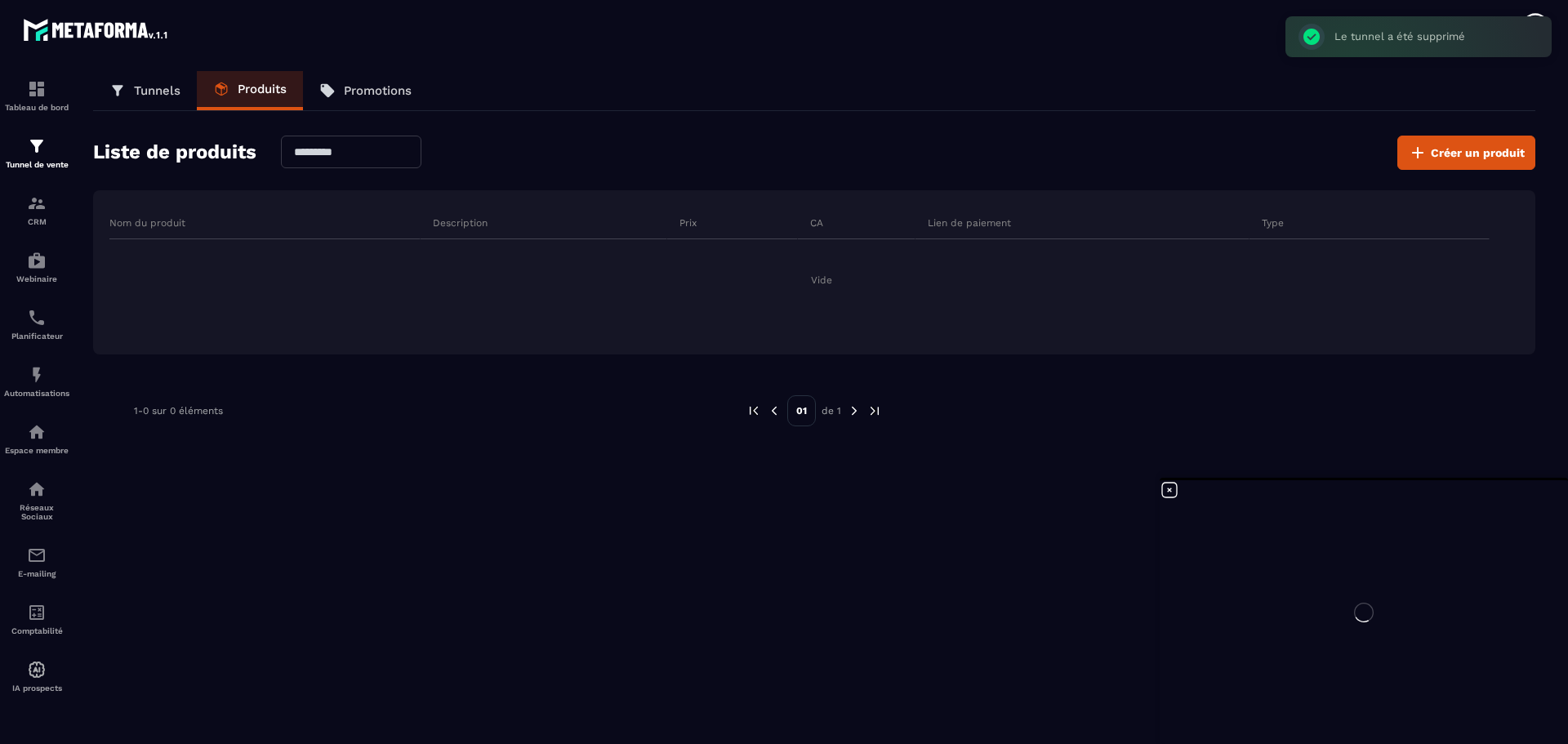
click at [131, 99] on link "Tunnels" at bounding box center [145, 91] width 104 height 39
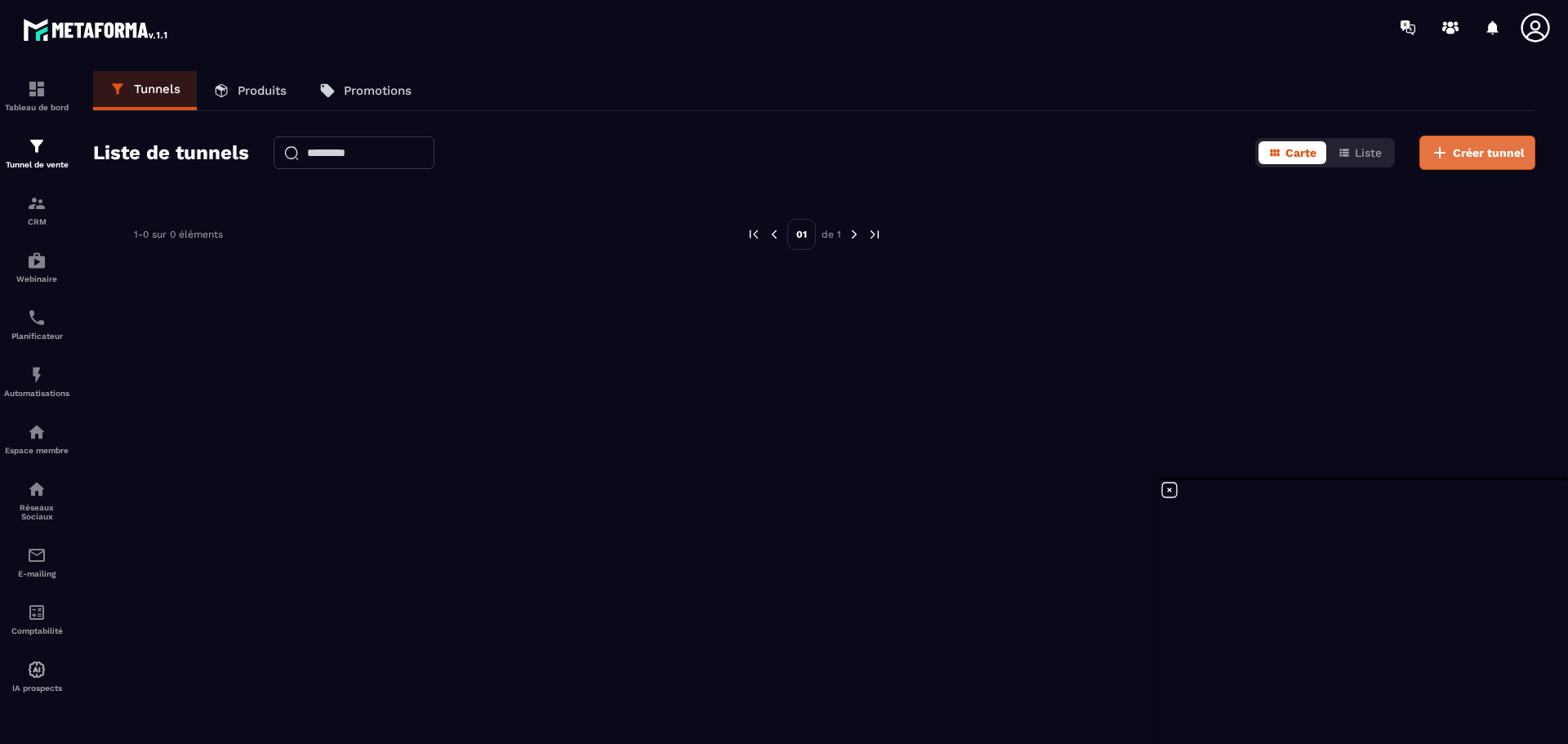
click at [1473, 145] on span "Créer tunnel" at bounding box center [1488, 153] width 71 height 16
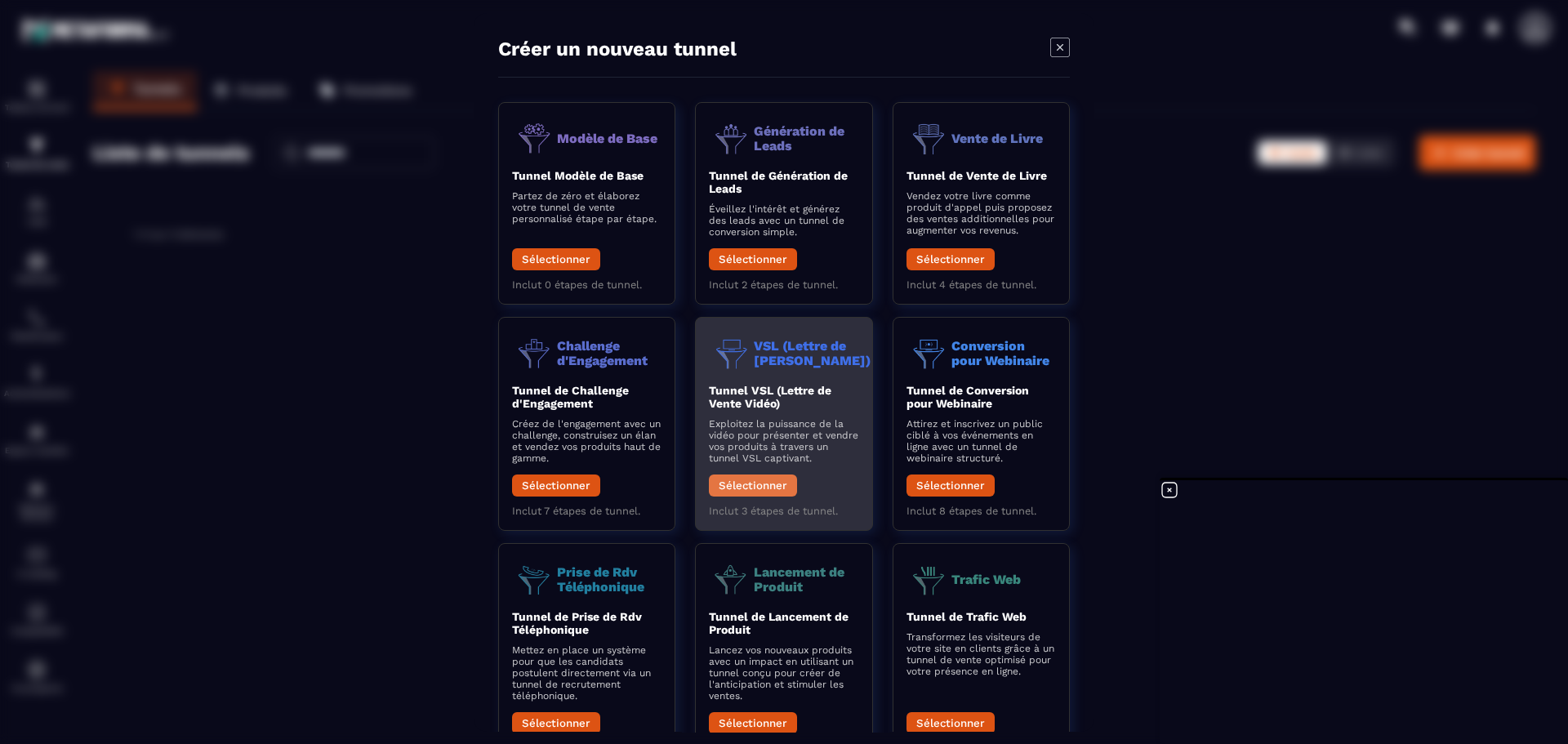
click at [755, 486] on button "Sélectionner" at bounding box center [752, 486] width 88 height 22
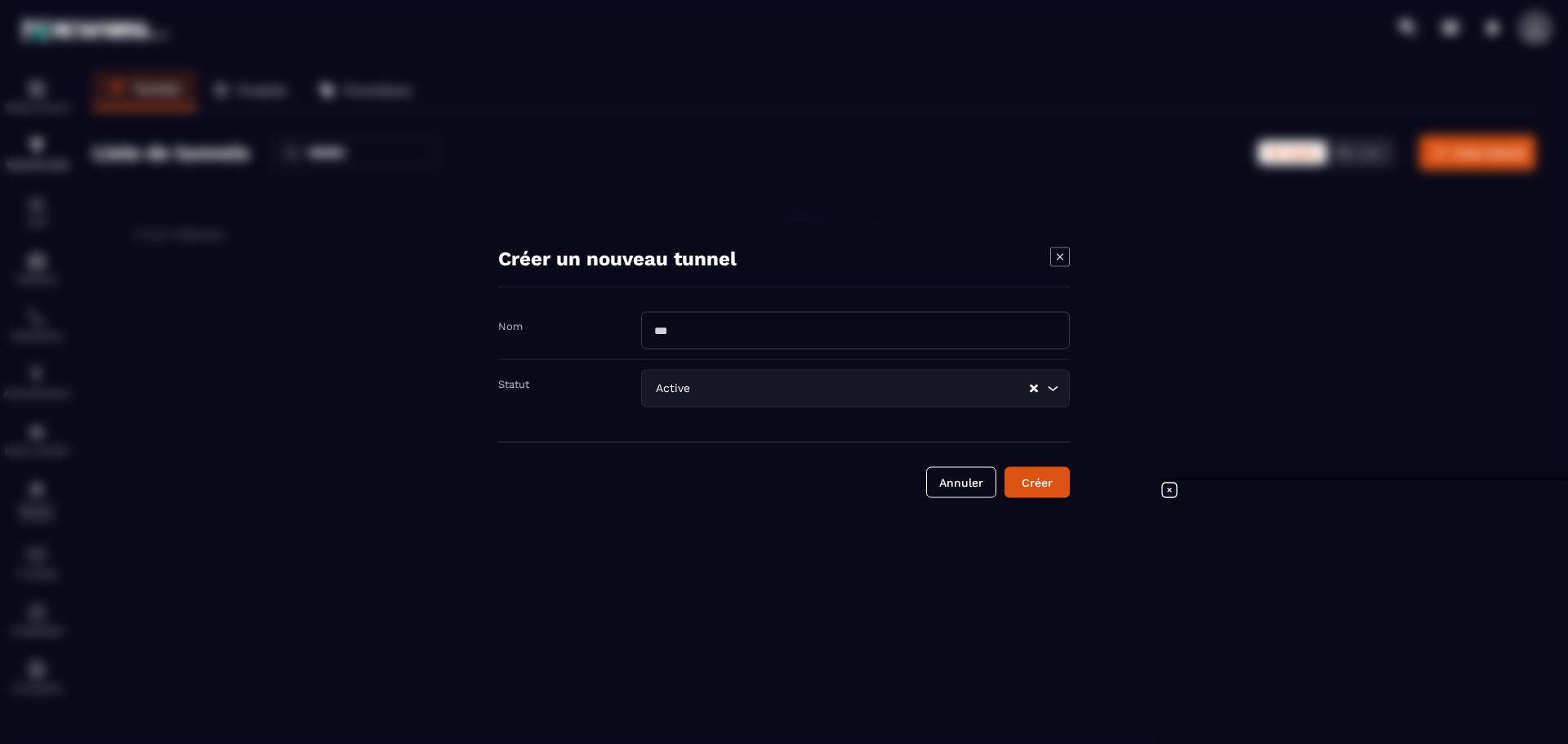
click at [773, 326] on input "Modal window" at bounding box center [855, 329] width 429 height 38
type input "**********"
click at [1058, 251] on icon "Modal window" at bounding box center [1059, 256] width 19 height 19
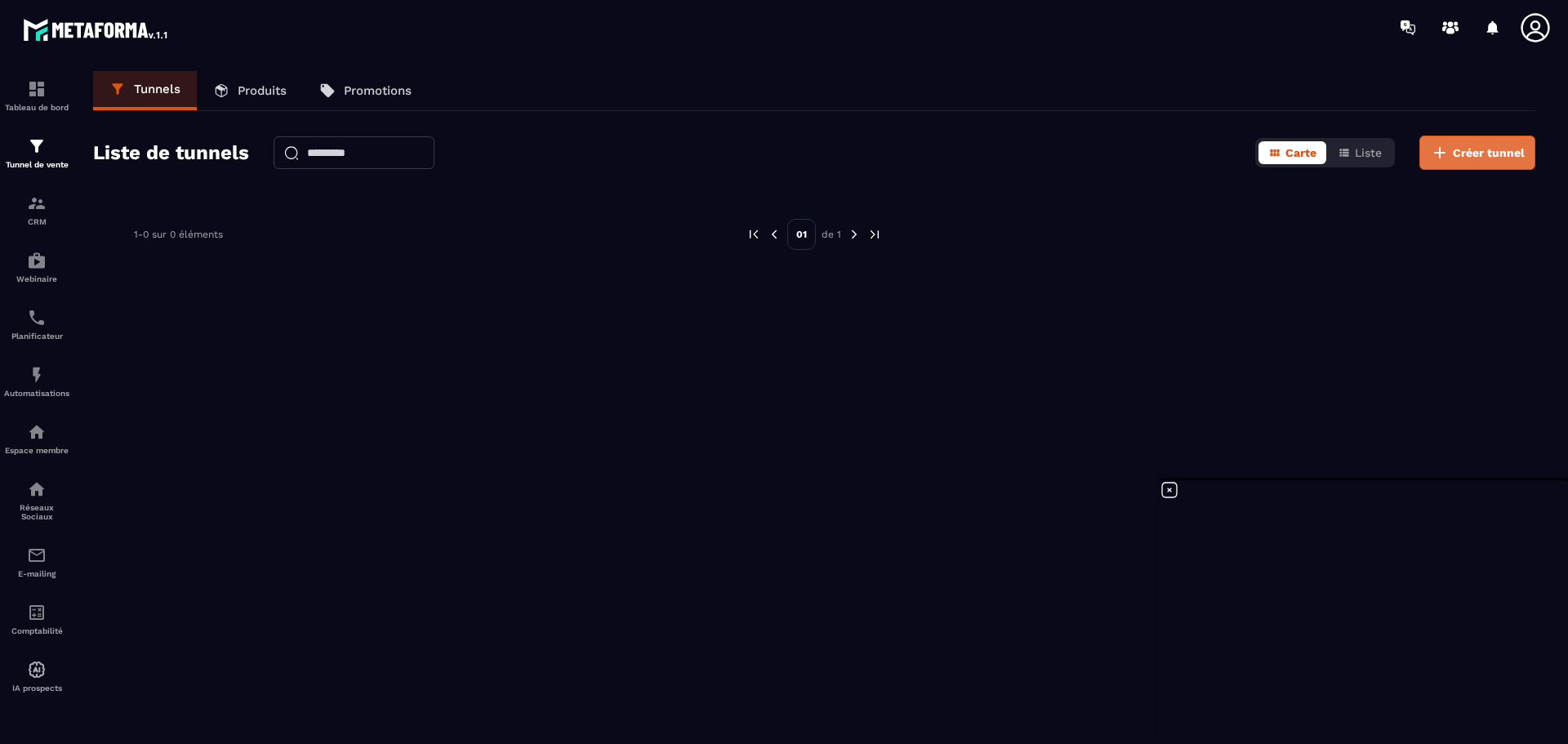
click at [1479, 161] on button "Créer tunnel" at bounding box center [1477, 152] width 116 height 34
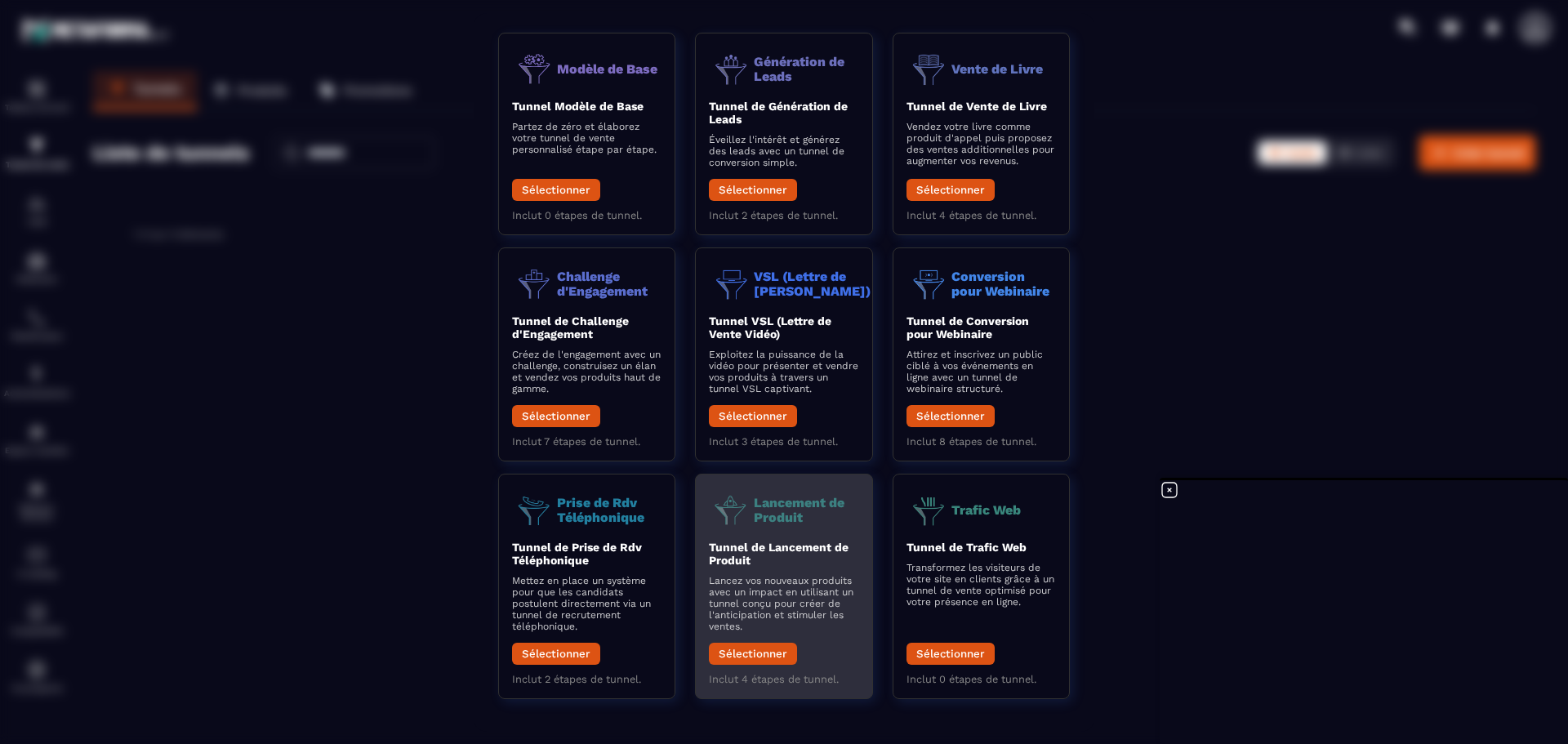
scroll to position [71, 0]
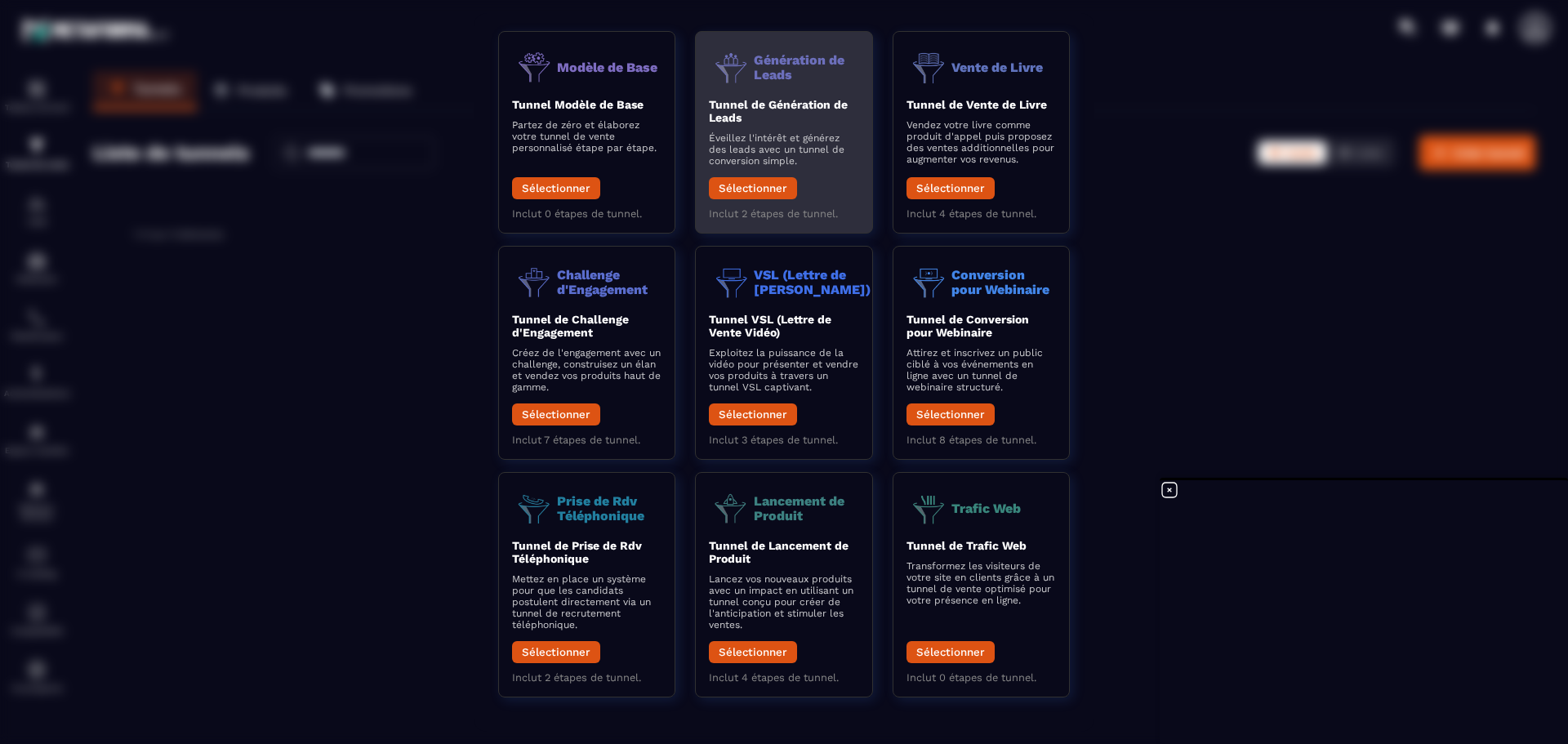
click at [779, 134] on p "Éveillez l'intérêt et générez des leads avec un tunnel de conversion simple." at bounding box center [783, 148] width 149 height 34
click at [770, 191] on button "Sélectionner" at bounding box center [752, 188] width 88 height 22
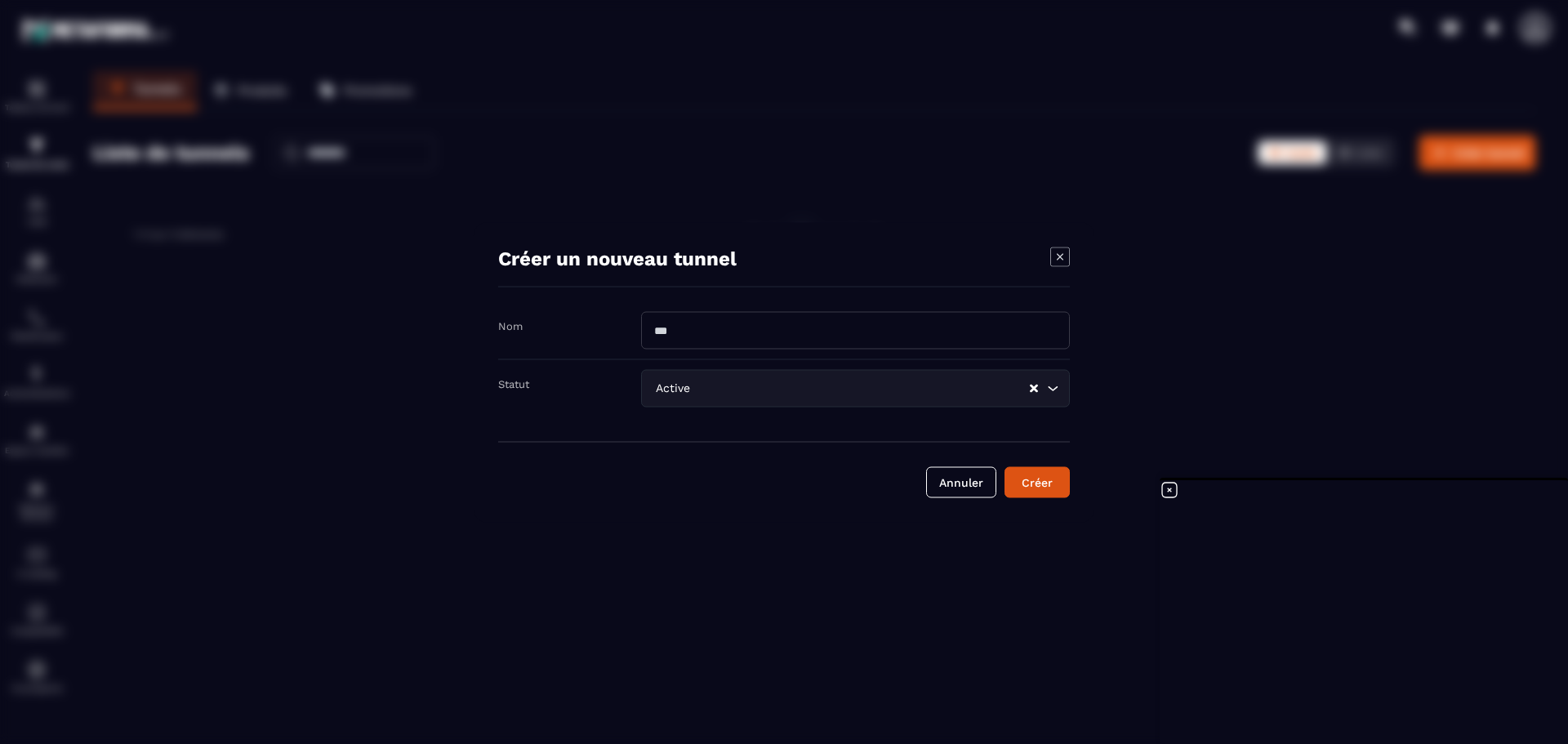
click at [773, 326] on input "Modal window" at bounding box center [855, 329] width 429 height 38
type input "**********"
click at [1058, 392] on icon "Search for option" at bounding box center [1053, 388] width 16 height 16
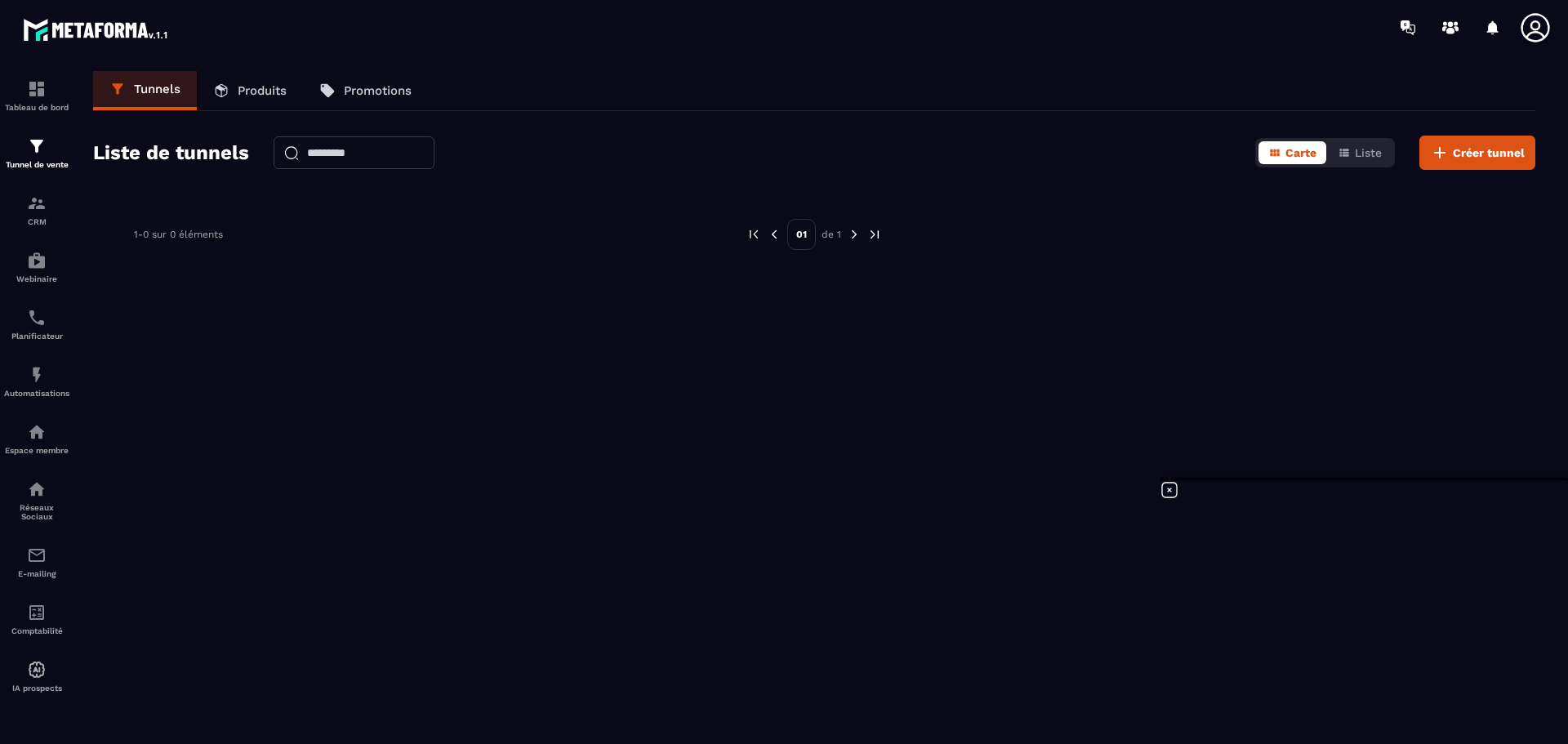
click at [164, 91] on p "Tunnels" at bounding box center [157, 89] width 47 height 15
click at [1435, 155] on icon at bounding box center [1439, 152] width 19 height 19
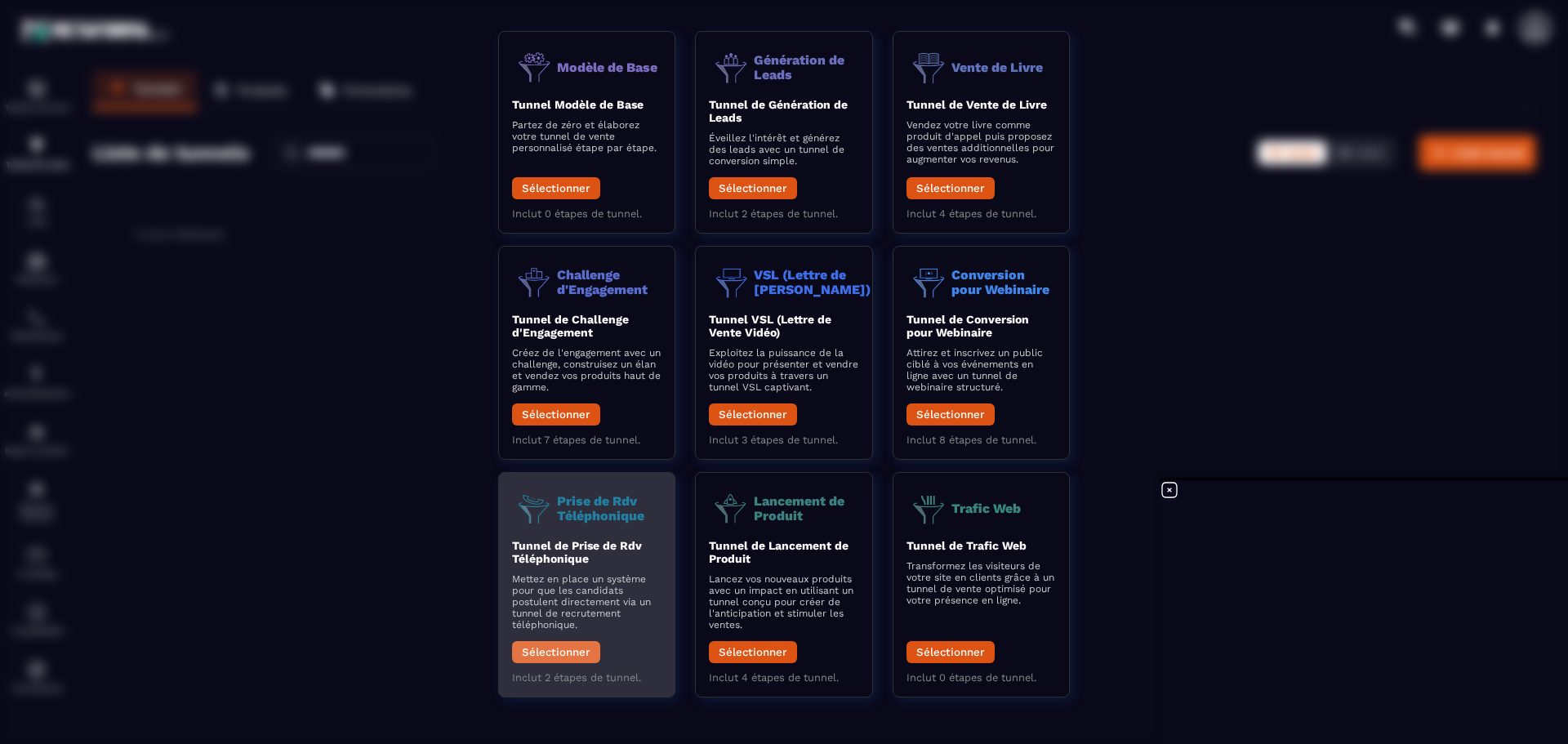
click at [570, 658] on button "Sélectionner" at bounding box center [556, 651] width 88 height 22
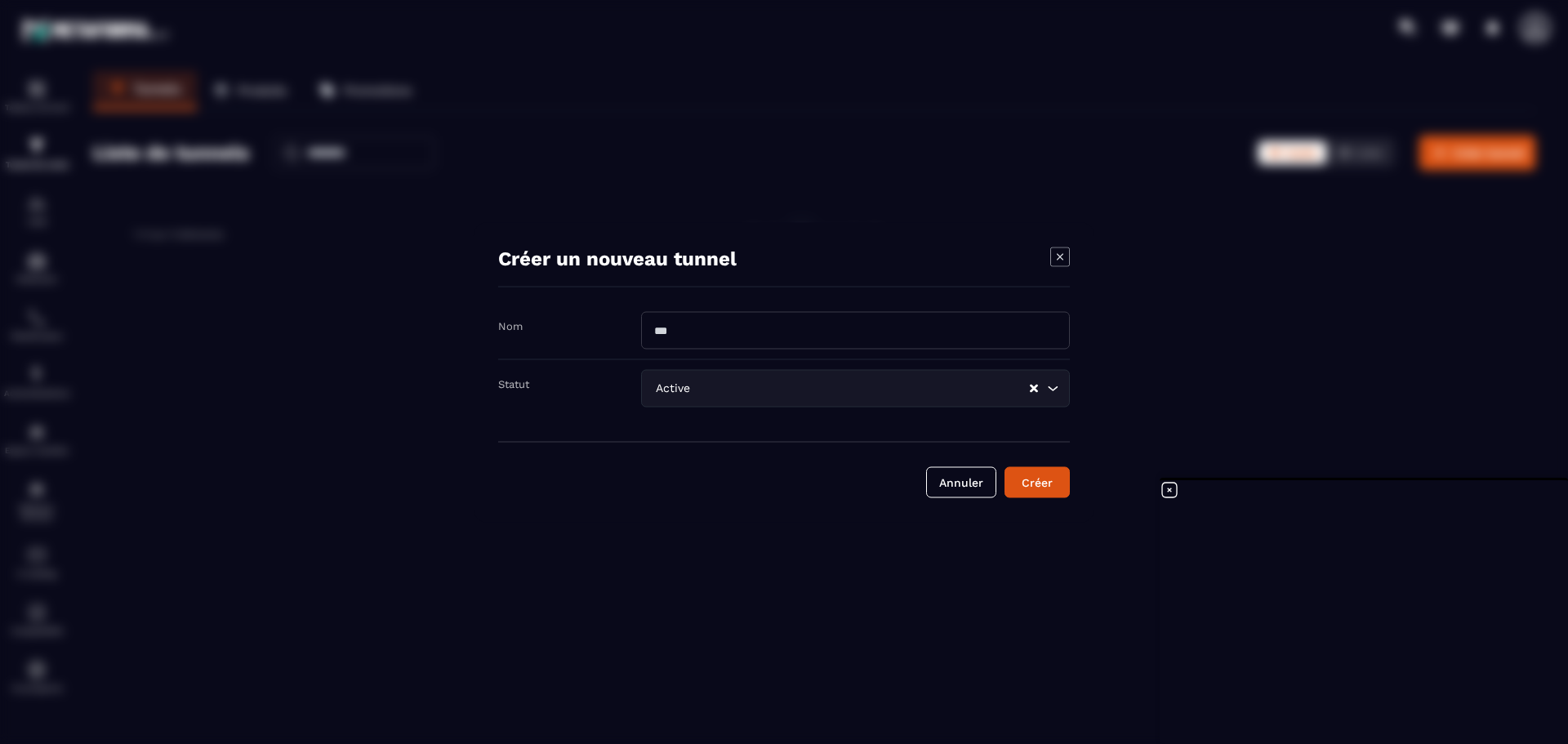
click at [978, 349] on div "Nom" at bounding box center [784, 334] width 572 height 49
click at [928, 326] on input "Modal window" at bounding box center [855, 329] width 429 height 38
click at [779, 333] on input "Modal window" at bounding box center [855, 329] width 429 height 38
type input "**********"
click at [1053, 484] on div "Créer" at bounding box center [1037, 482] width 44 height 16
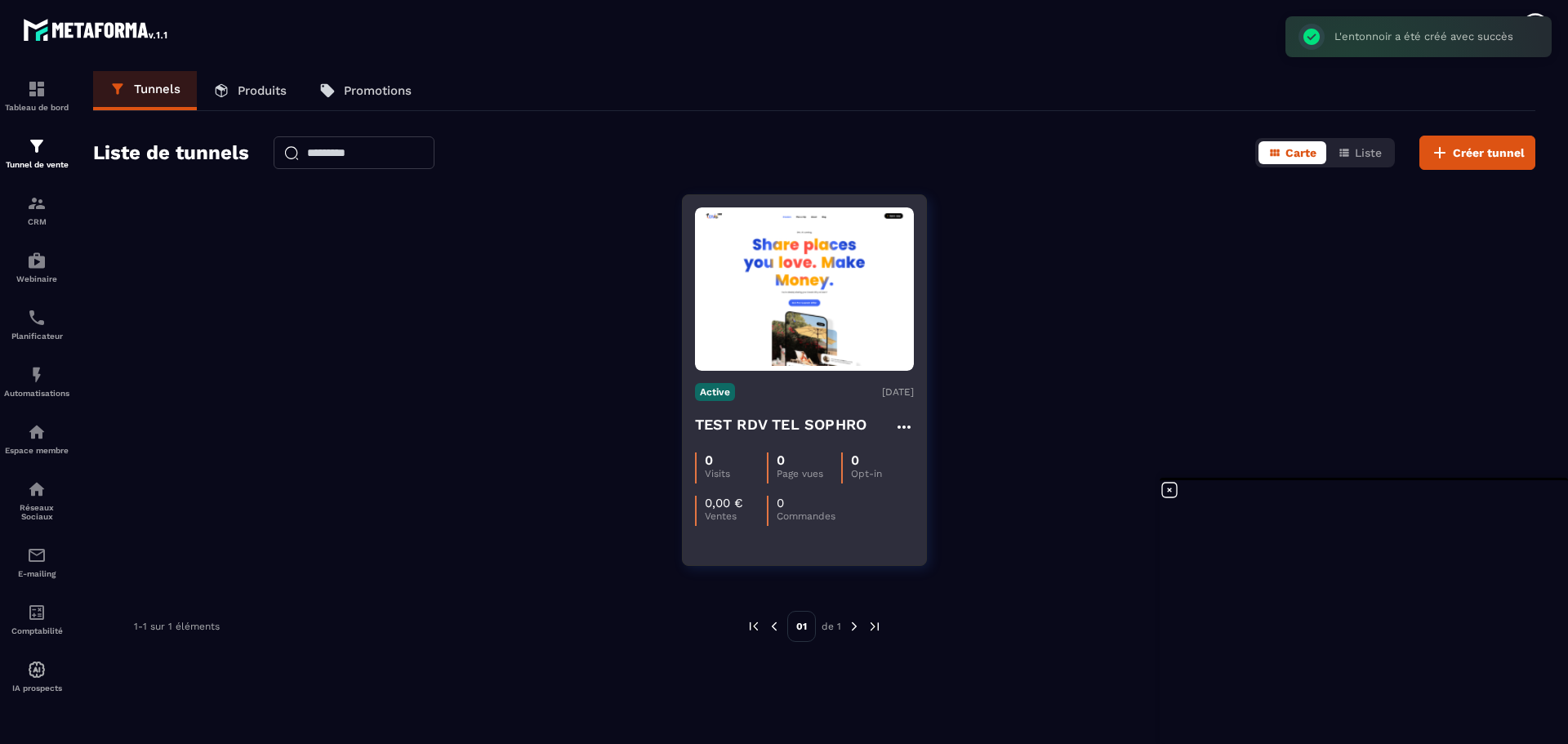
click at [853, 311] on img at bounding box center [804, 290] width 219 height 154
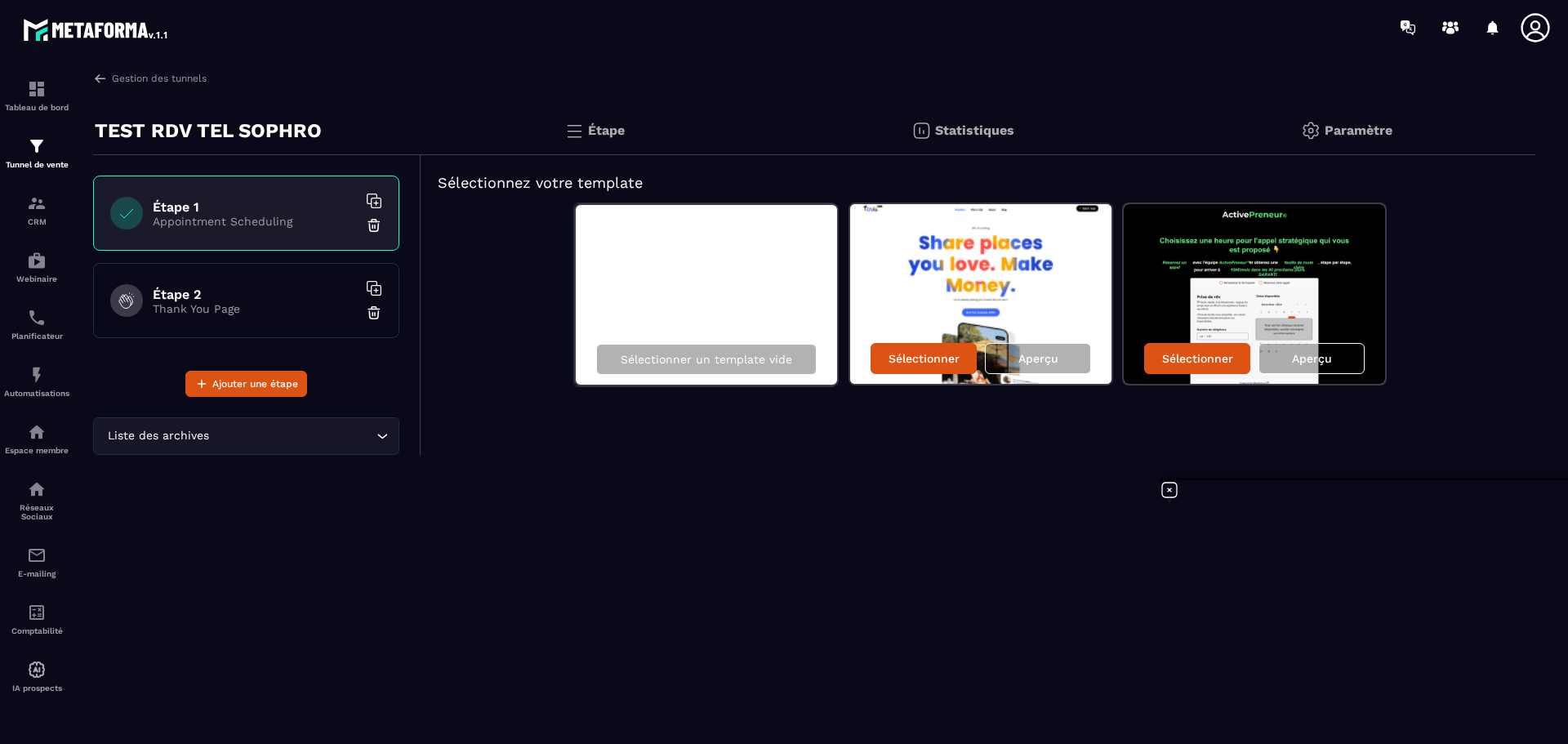
click at [214, 227] on p "Appointment Scheduling" at bounding box center [255, 221] width 204 height 13
click at [694, 365] on p "Sélectionner un template vide" at bounding box center [706, 359] width 171 height 13
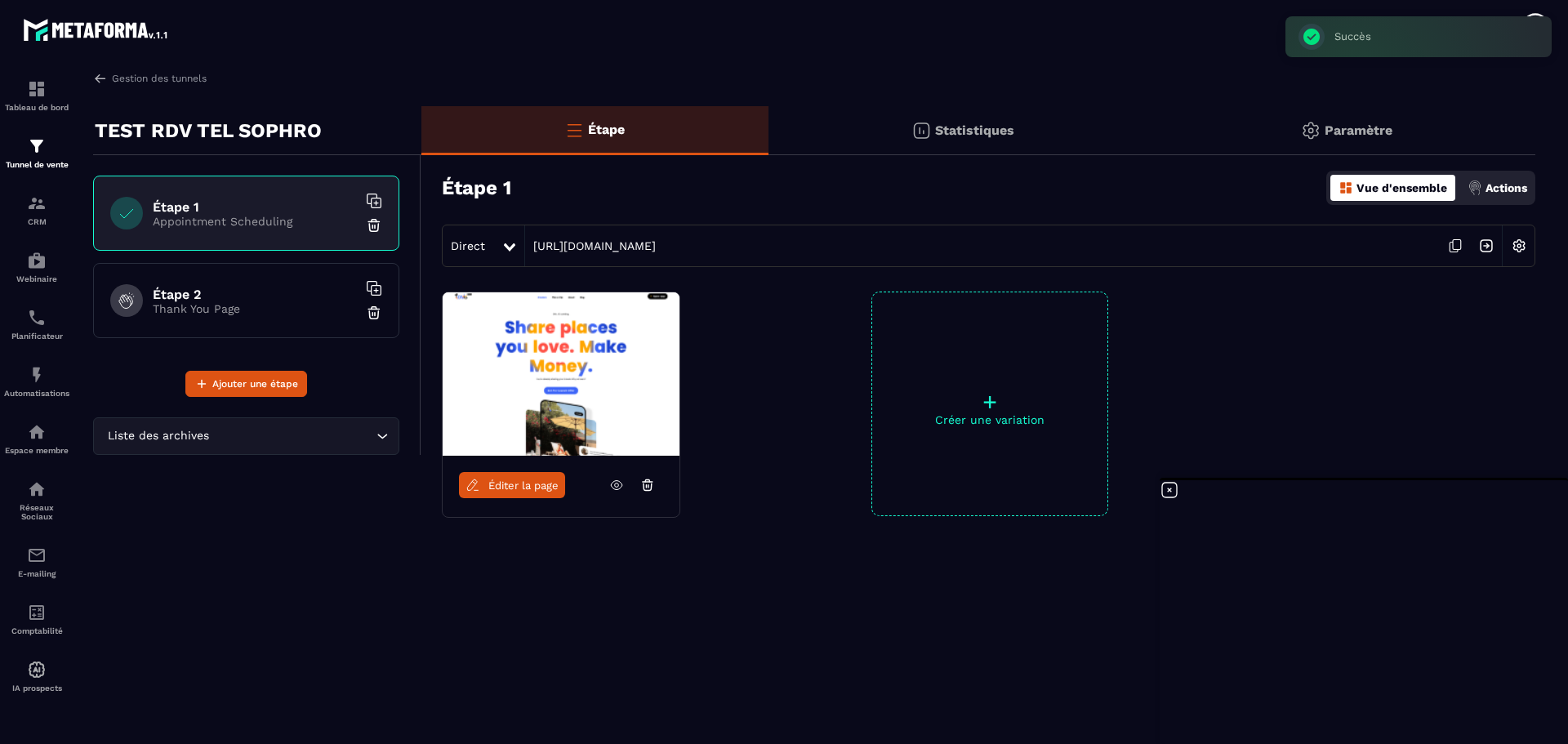
click at [576, 368] on img at bounding box center [561, 374] width 236 height 163
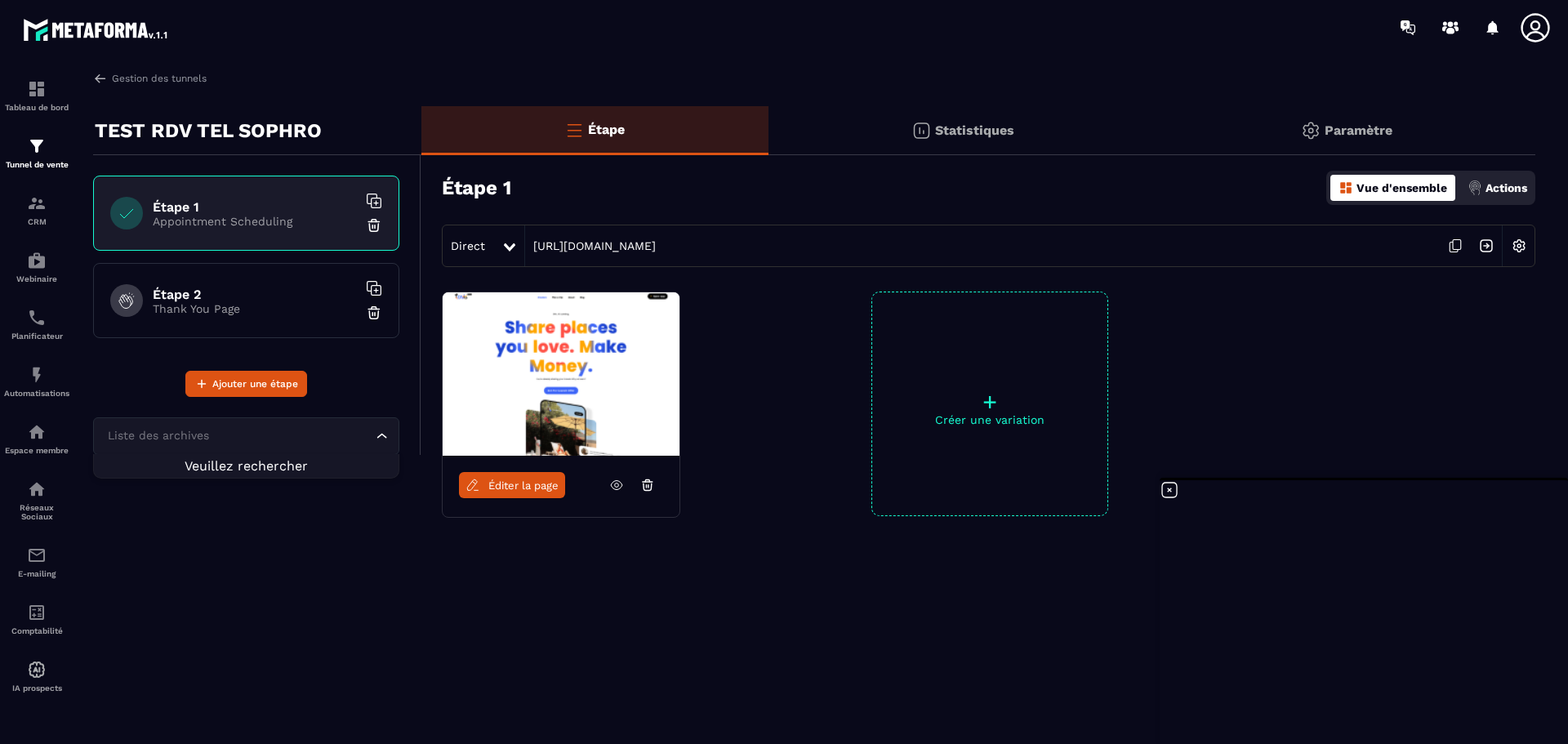
click at [383, 436] on icon "Search for option" at bounding box center [382, 436] width 16 height 16
click at [382, 438] on icon "Search for option" at bounding box center [382, 436] width 16 height 16
click at [214, 284] on div "Étape 2 Thank You Page" at bounding box center [247, 301] width 306 height 75
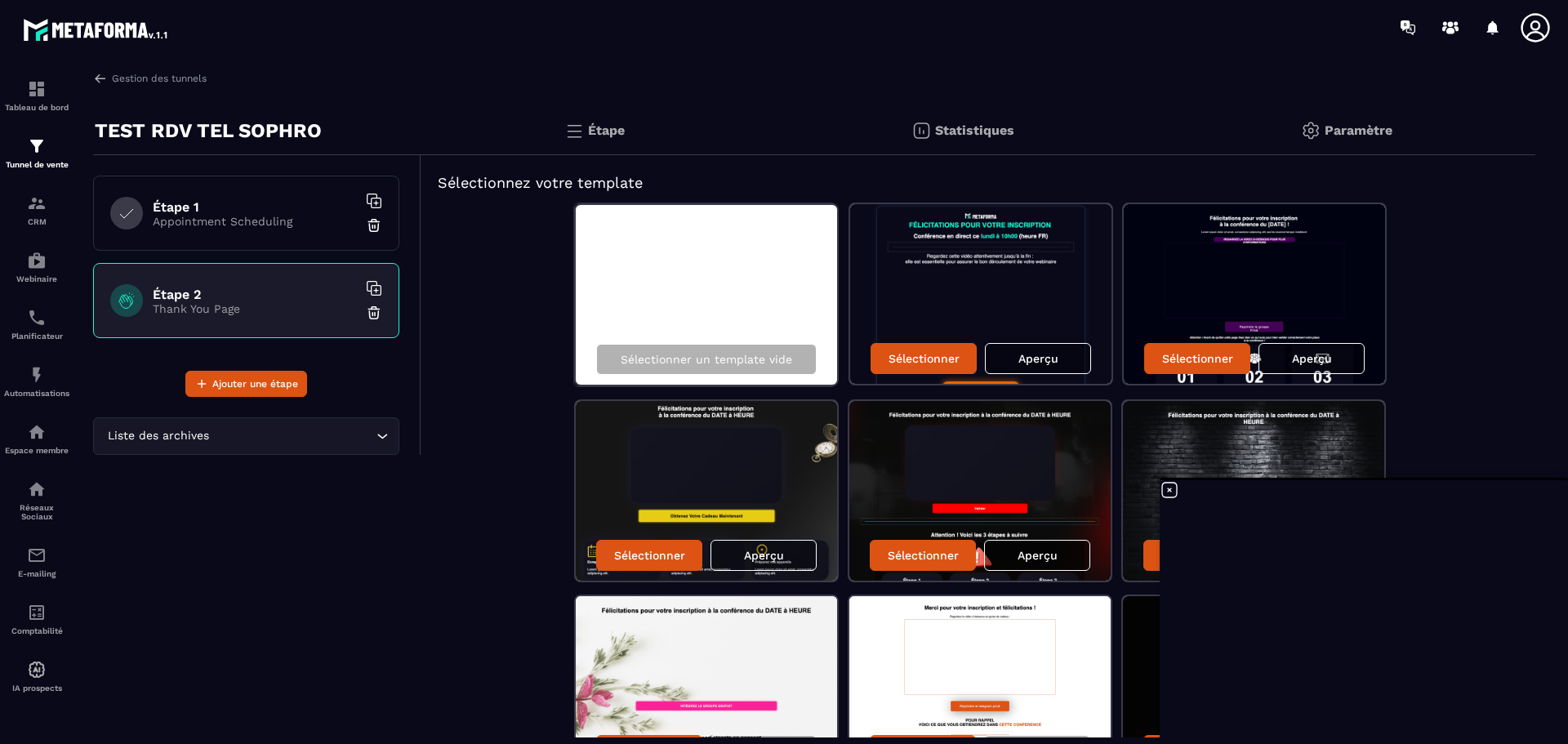
click at [1021, 309] on img at bounding box center [981, 294] width 261 height 180
click at [242, 219] on p "Appointment Scheduling" at bounding box center [255, 221] width 204 height 13
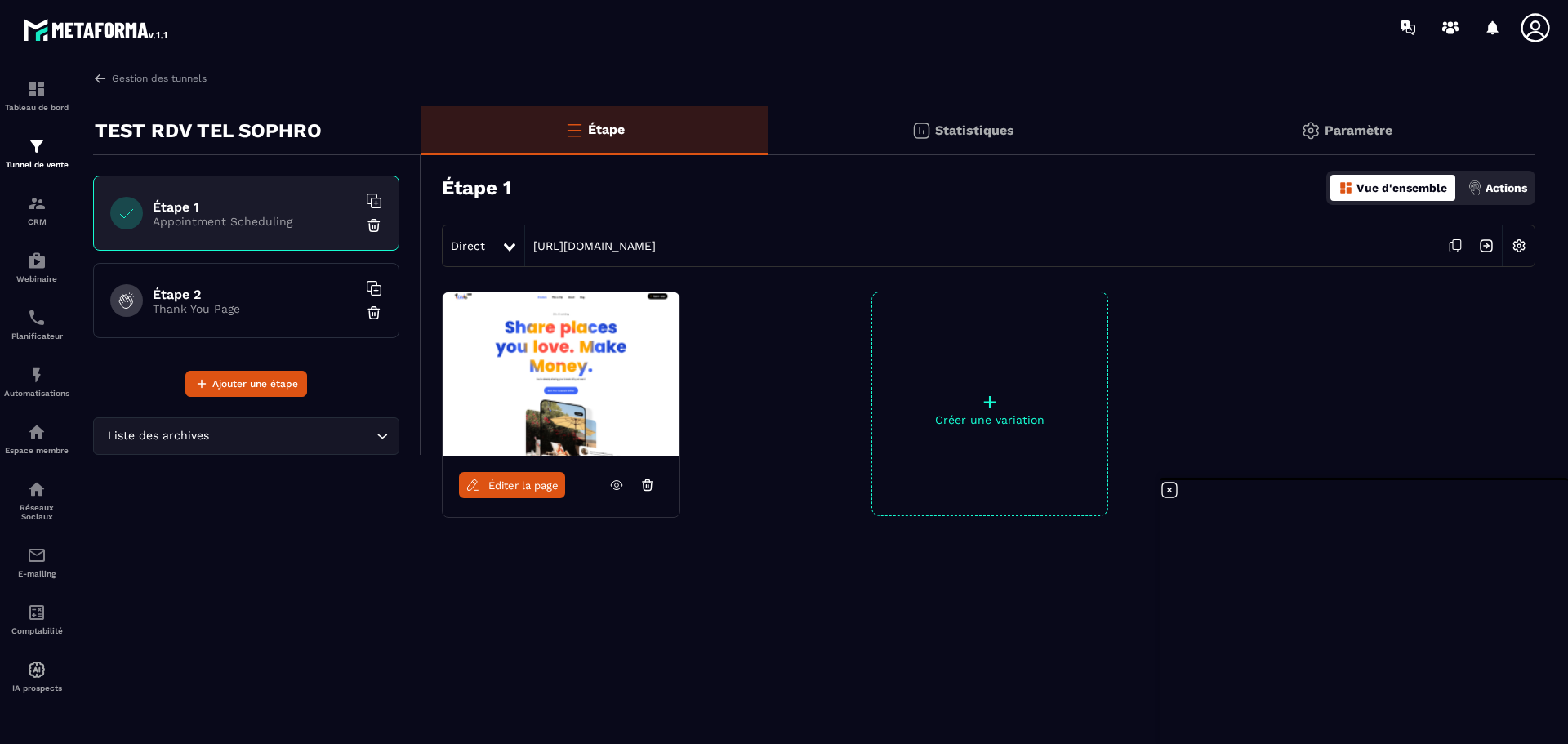
click at [566, 407] on img at bounding box center [561, 374] width 236 height 163
click at [511, 493] on link "Éditer la page" at bounding box center [512, 485] width 106 height 27
